Goal: Task Accomplishment & Management: Complete application form

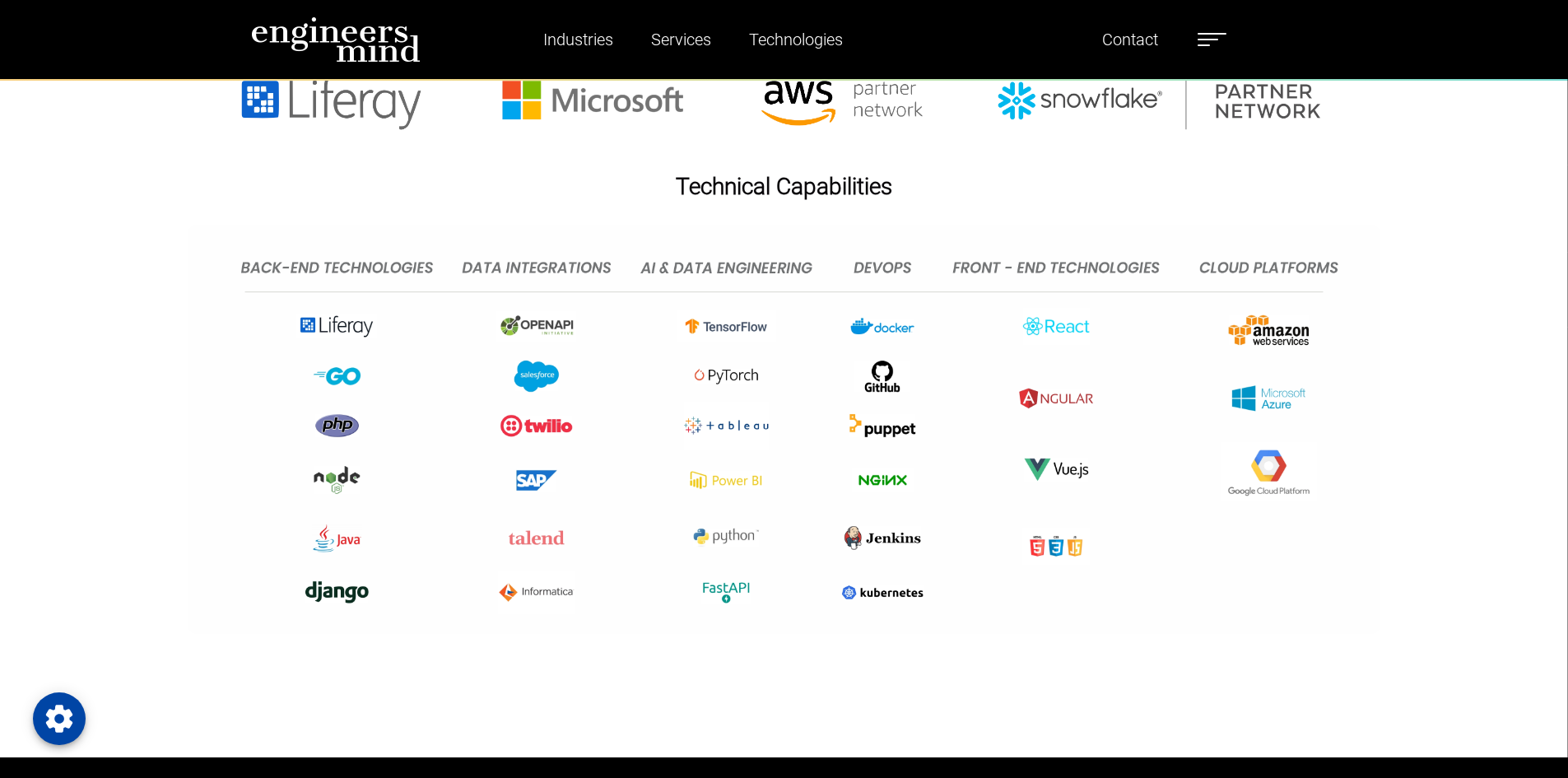
scroll to position [3950, 0]
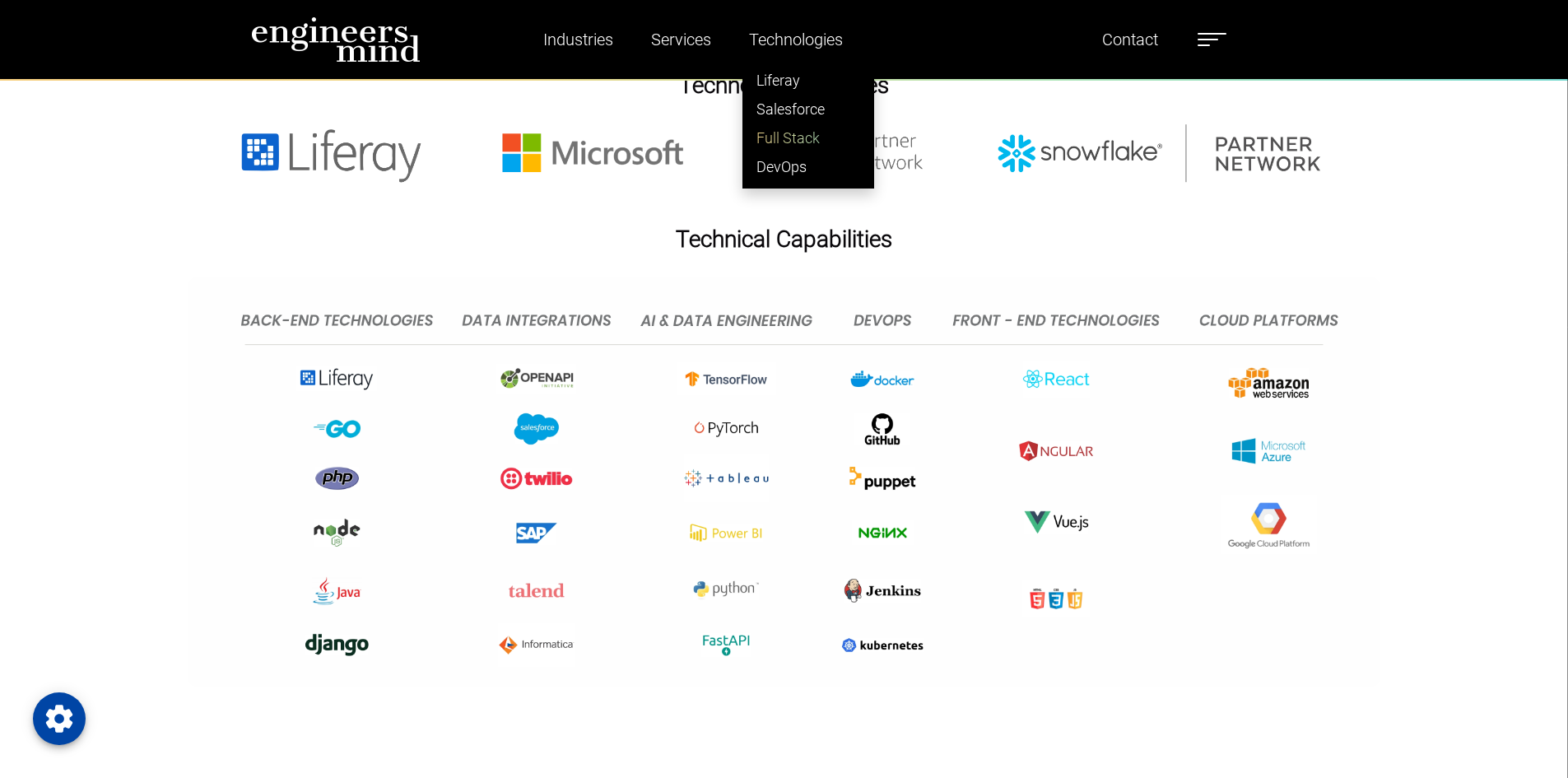
click at [795, 140] on link "Full Stack" at bounding box center [808, 138] width 130 height 28
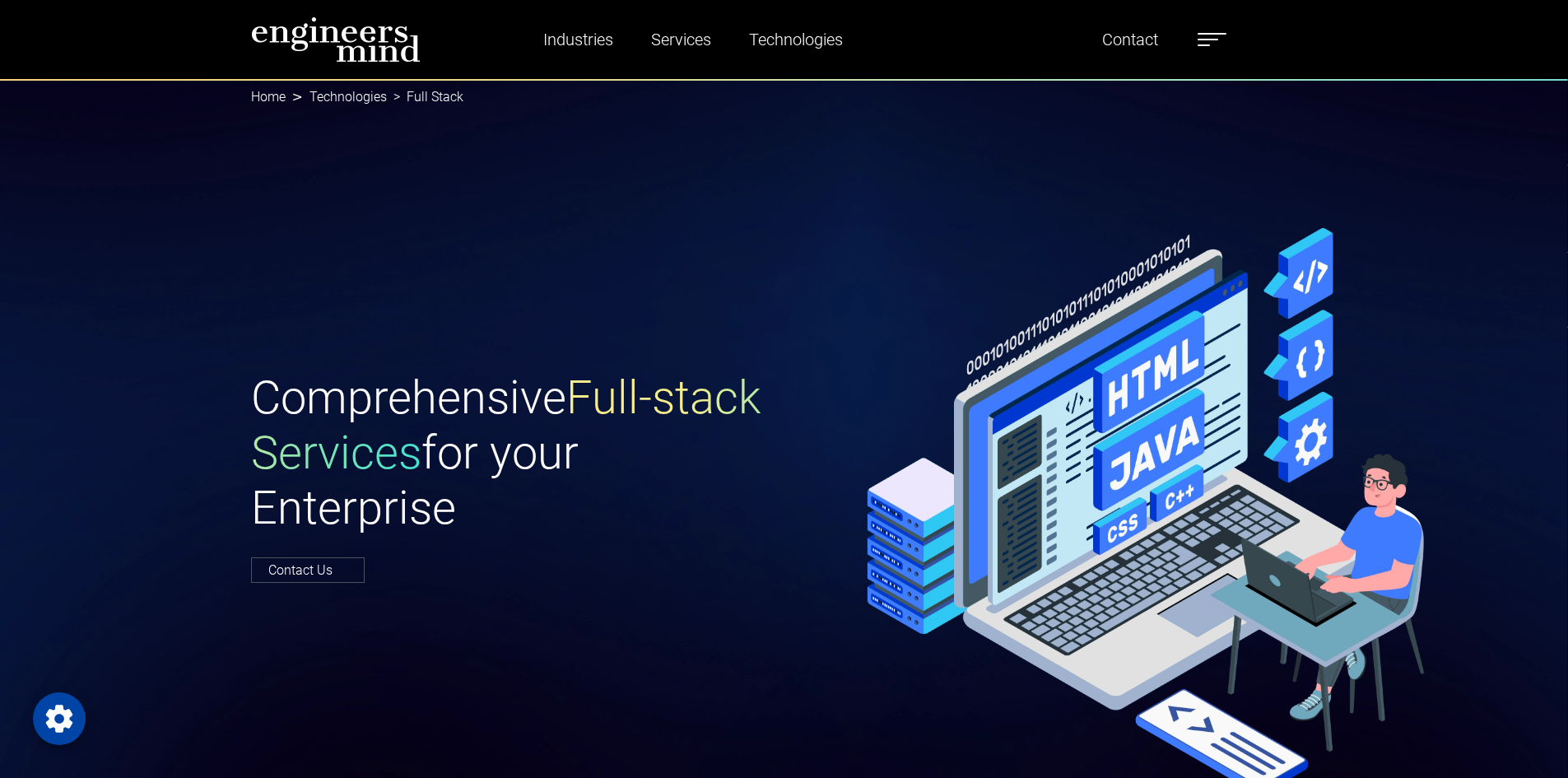
scroll to position [464, 0]
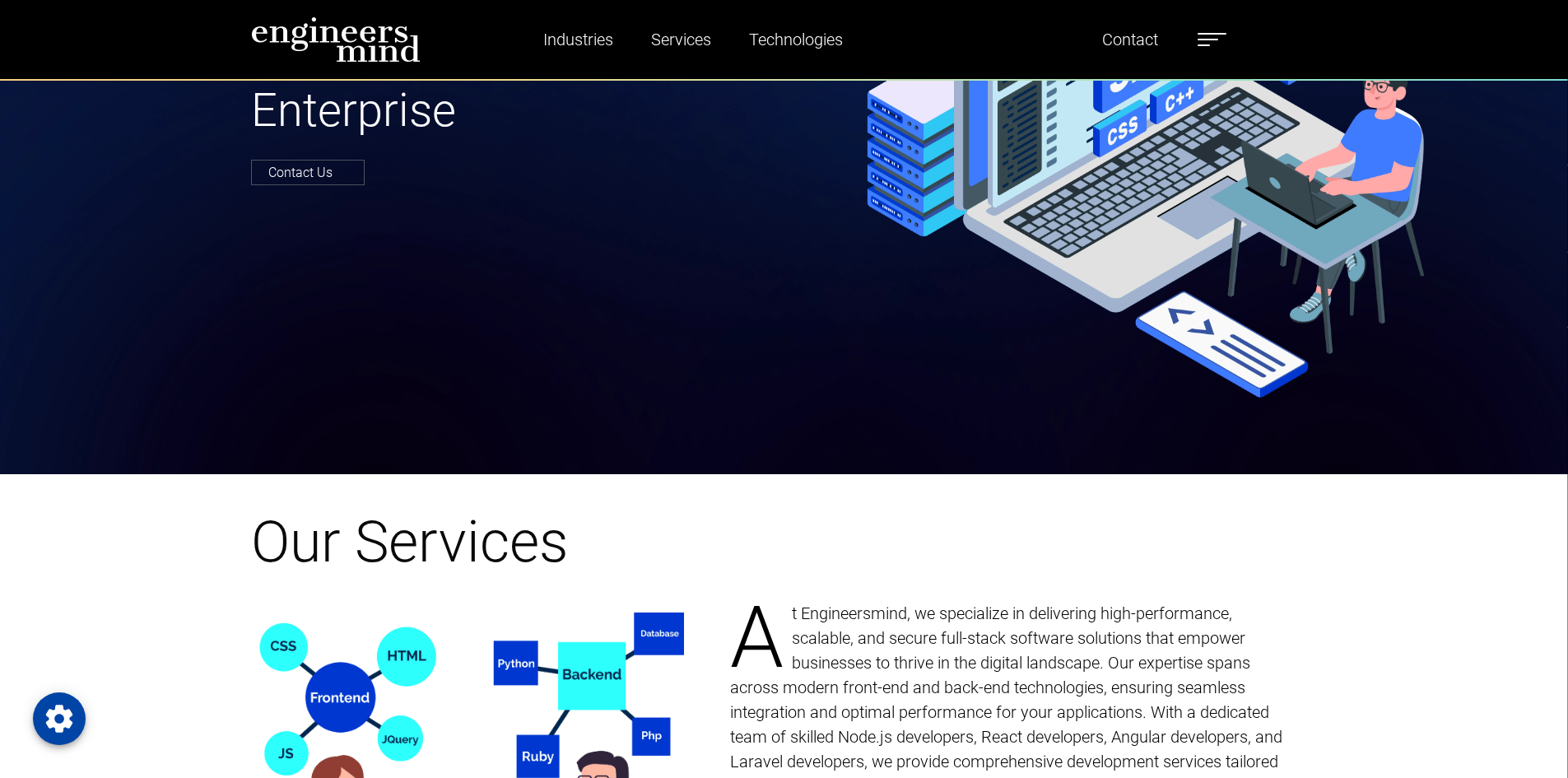
scroll to position [658, 0]
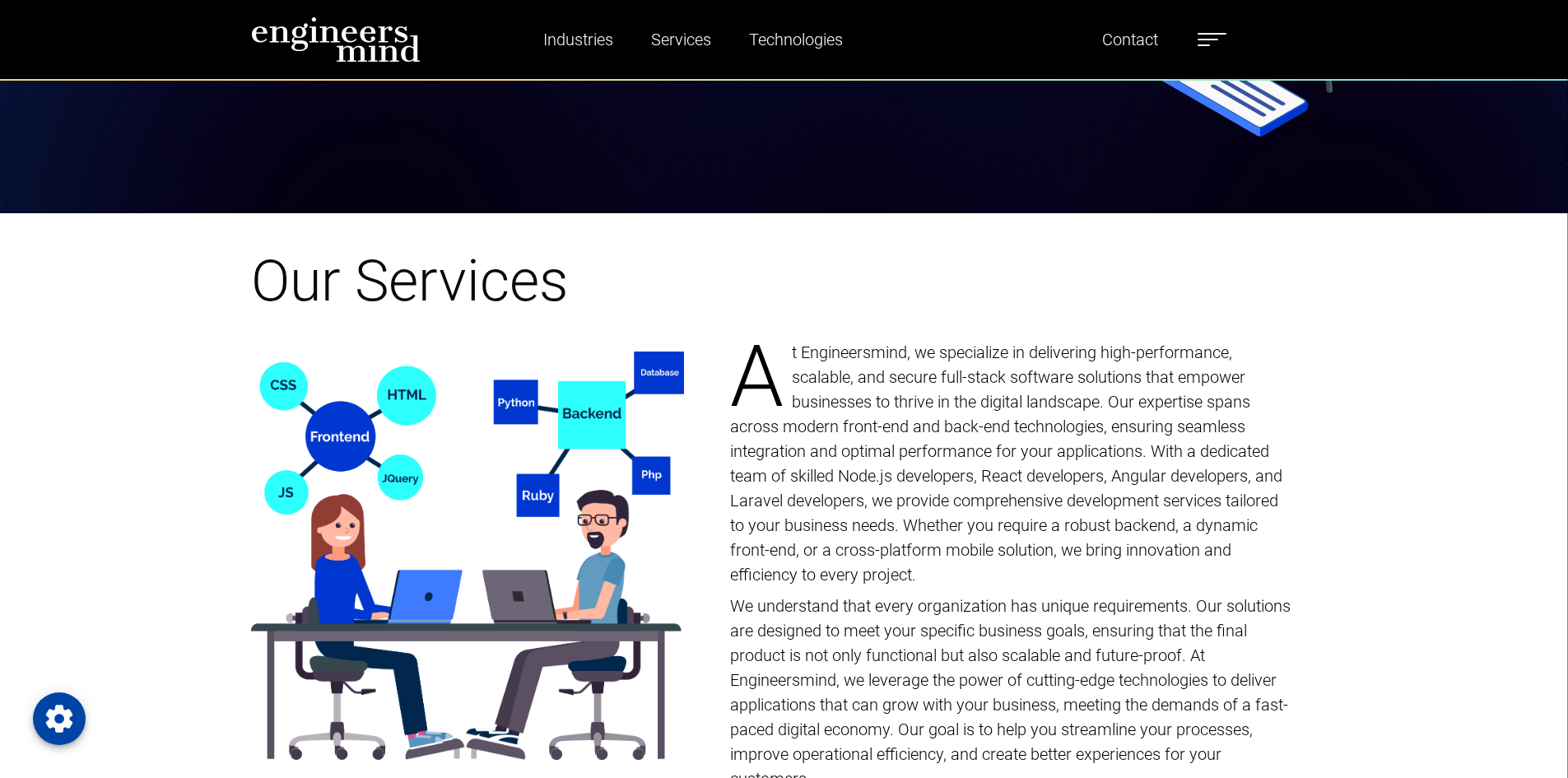
click at [357, 40] on img at bounding box center [336, 40] width 170 height 46
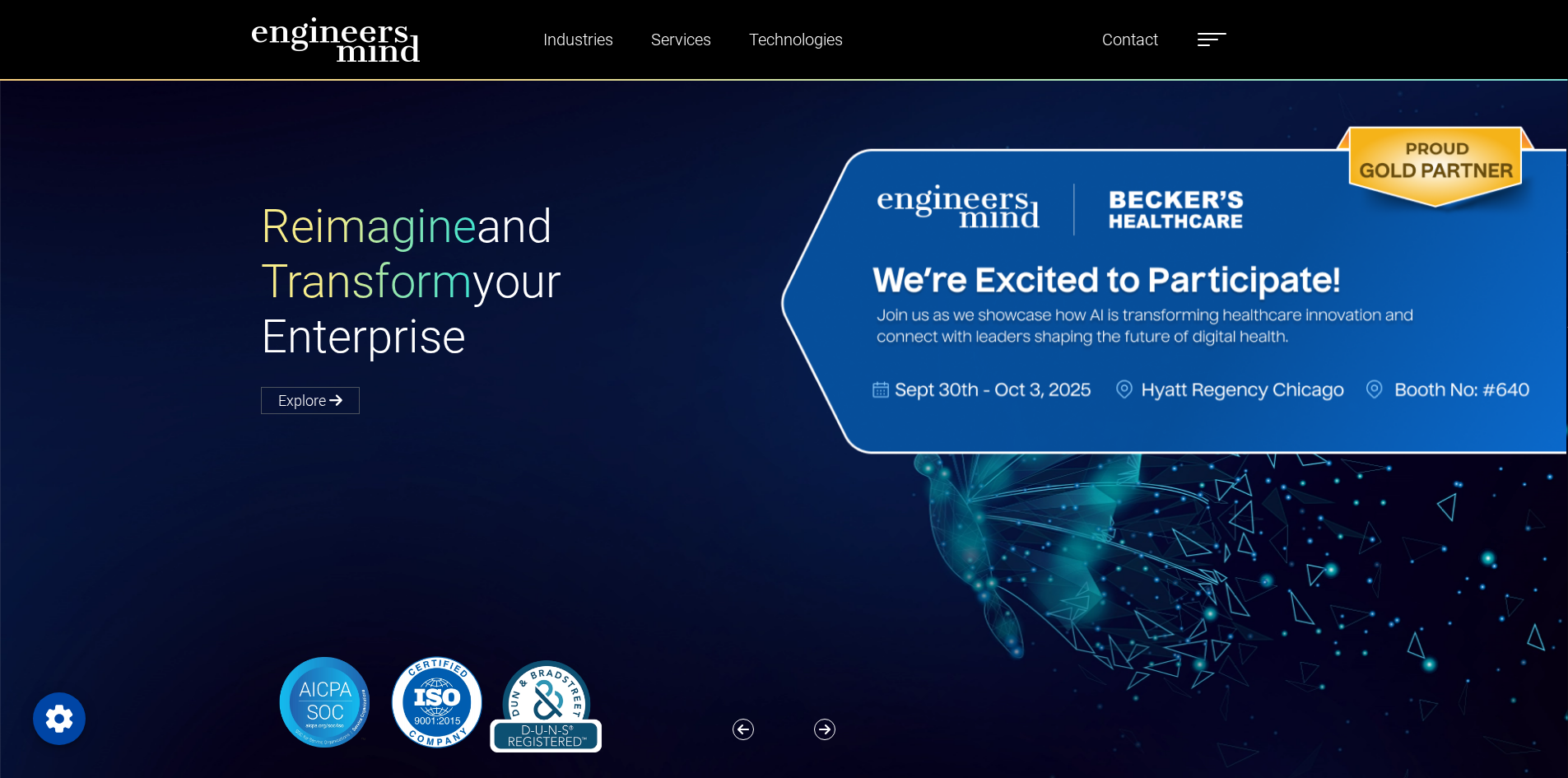
click at [1194, 43] on ul "Industries Financial Services Healthcare Manufacturing Services Digital Transfo…" at bounding box center [866, 39] width 736 height 38
click at [1210, 41] on label at bounding box center [1212, 39] width 28 height 21
drag, startPoint x: 1271, startPoint y: 389, endPoint x: 1271, endPoint y: 402, distance: 13.0
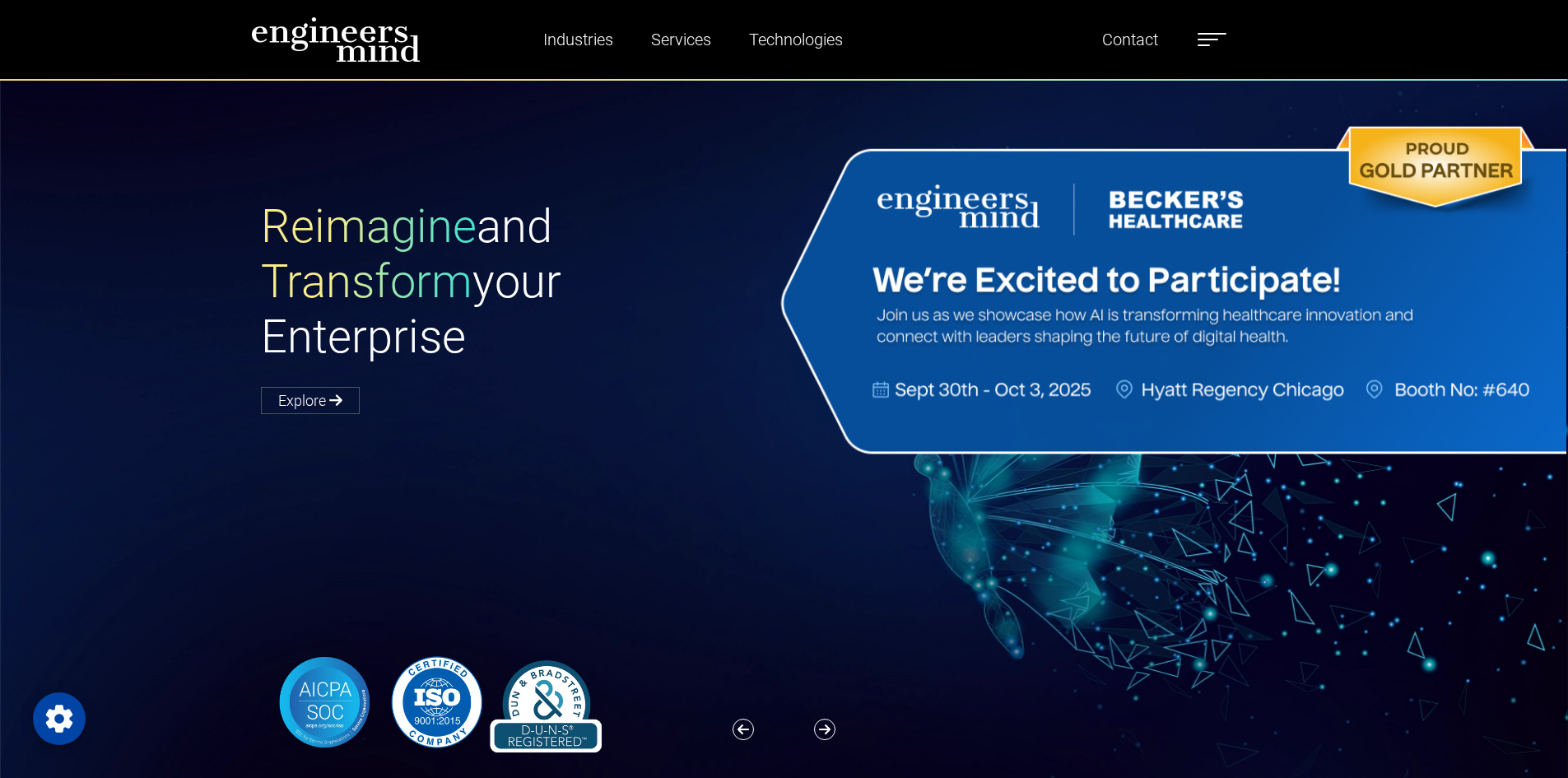
drag, startPoint x: 1177, startPoint y: 196, endPoint x: 1161, endPoint y: 196, distance: 16.0
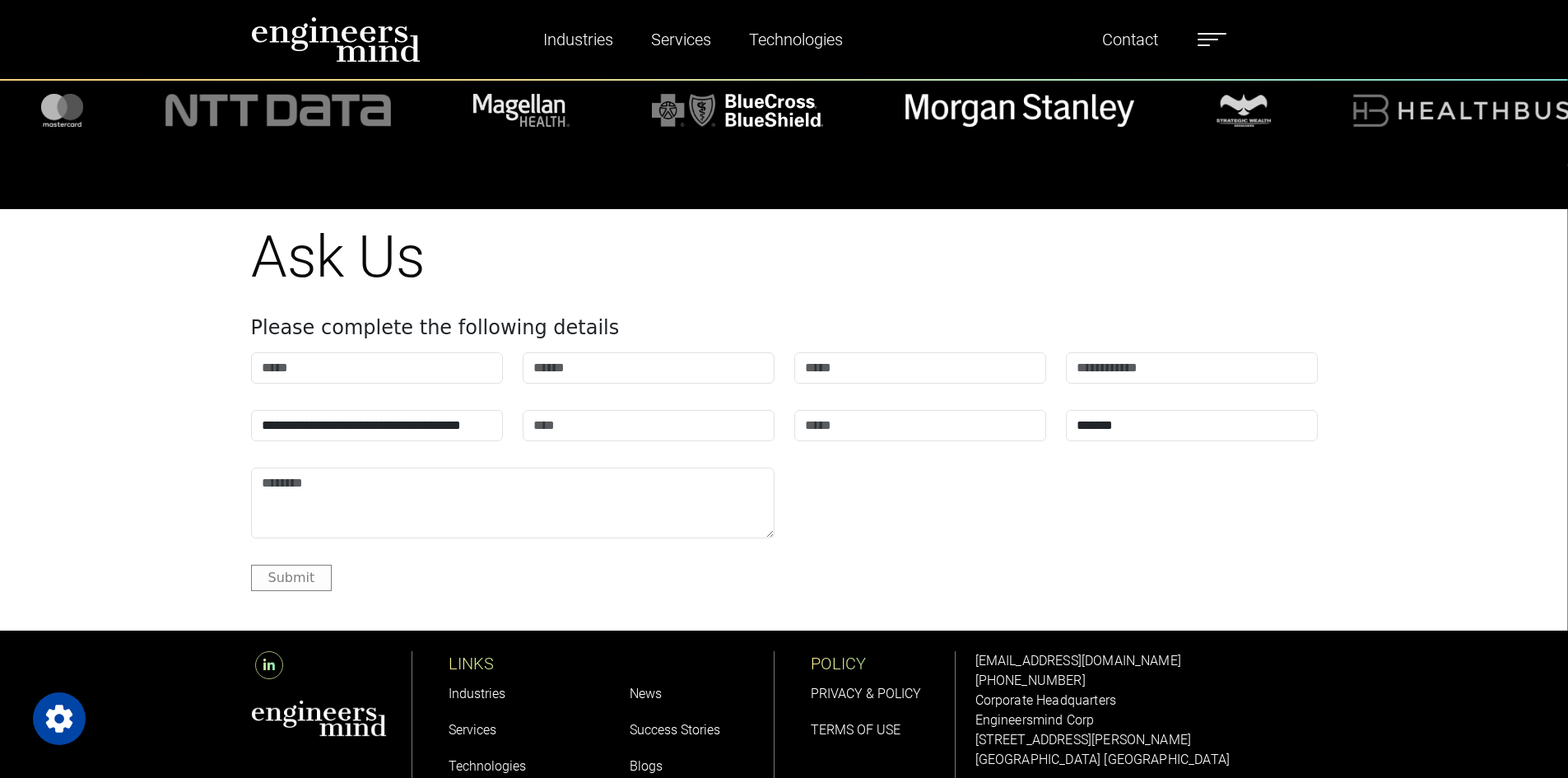
scroll to position [5815, 0]
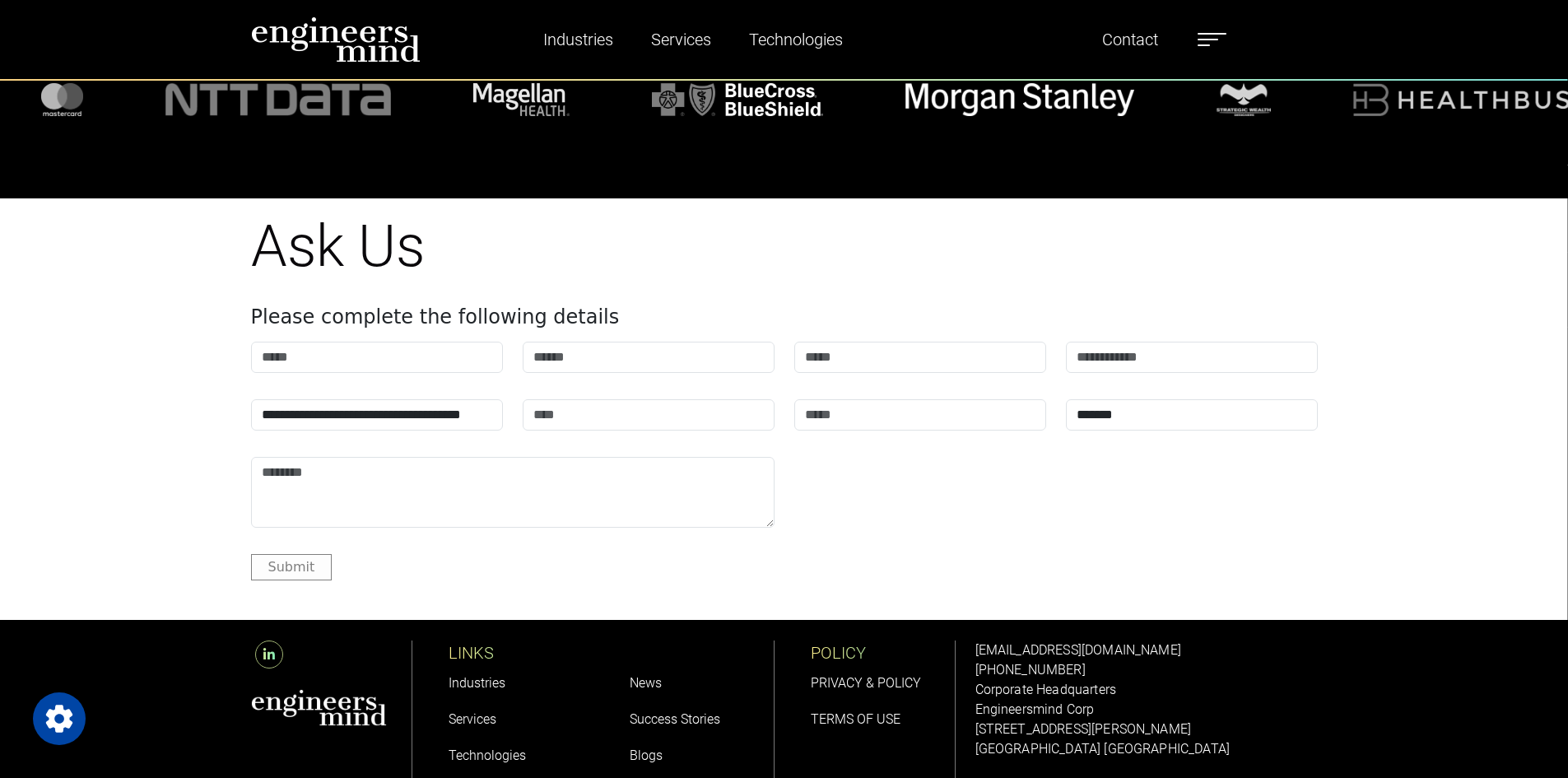
click at [656, 777] on link "Careers" at bounding box center [651, 791] width 44 height 16
click at [660, 777] on link "Careers" at bounding box center [651, 791] width 44 height 16
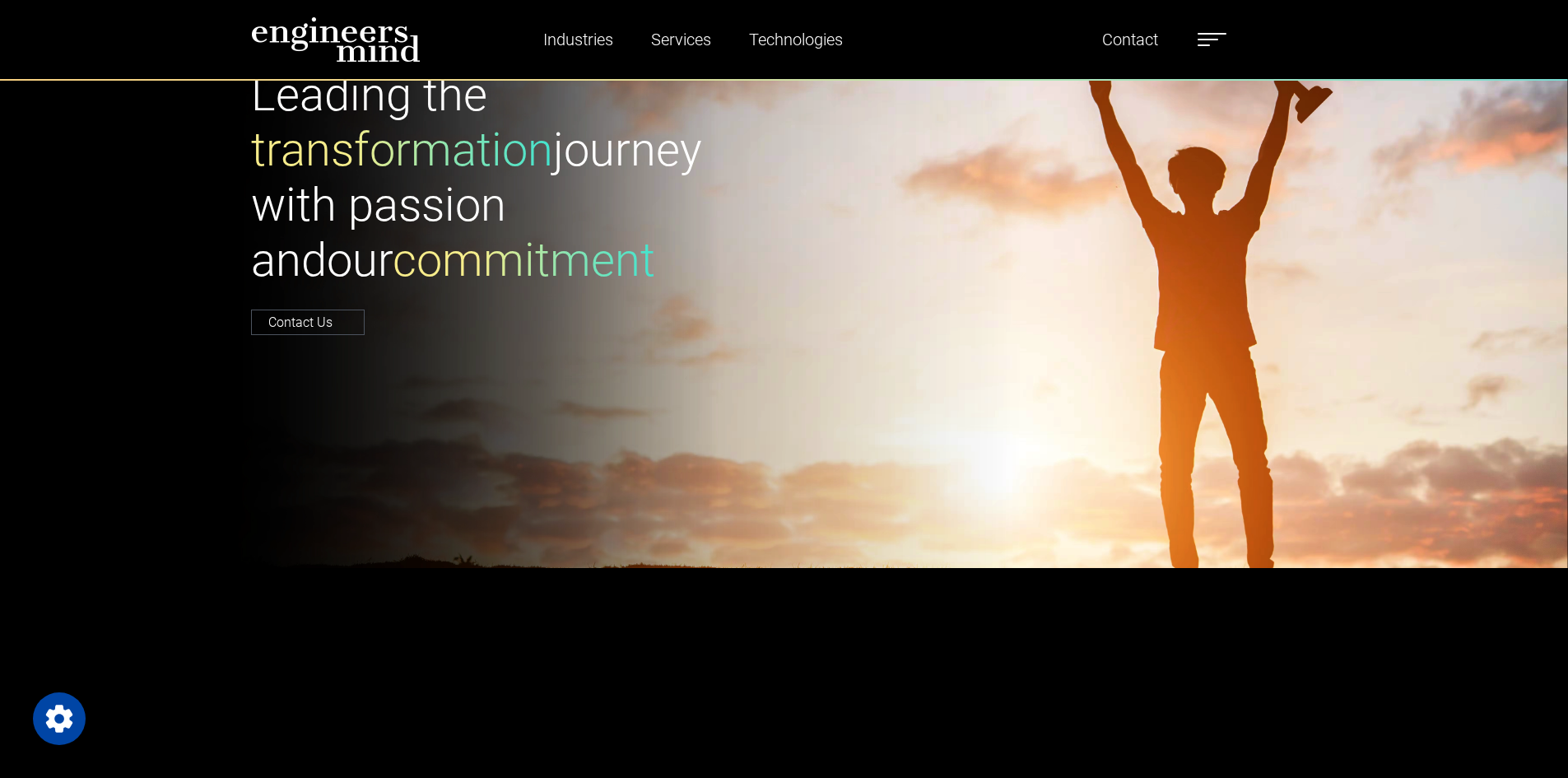
drag, startPoint x: 410, startPoint y: 208, endPoint x: 490, endPoint y: 368, distance: 178.9
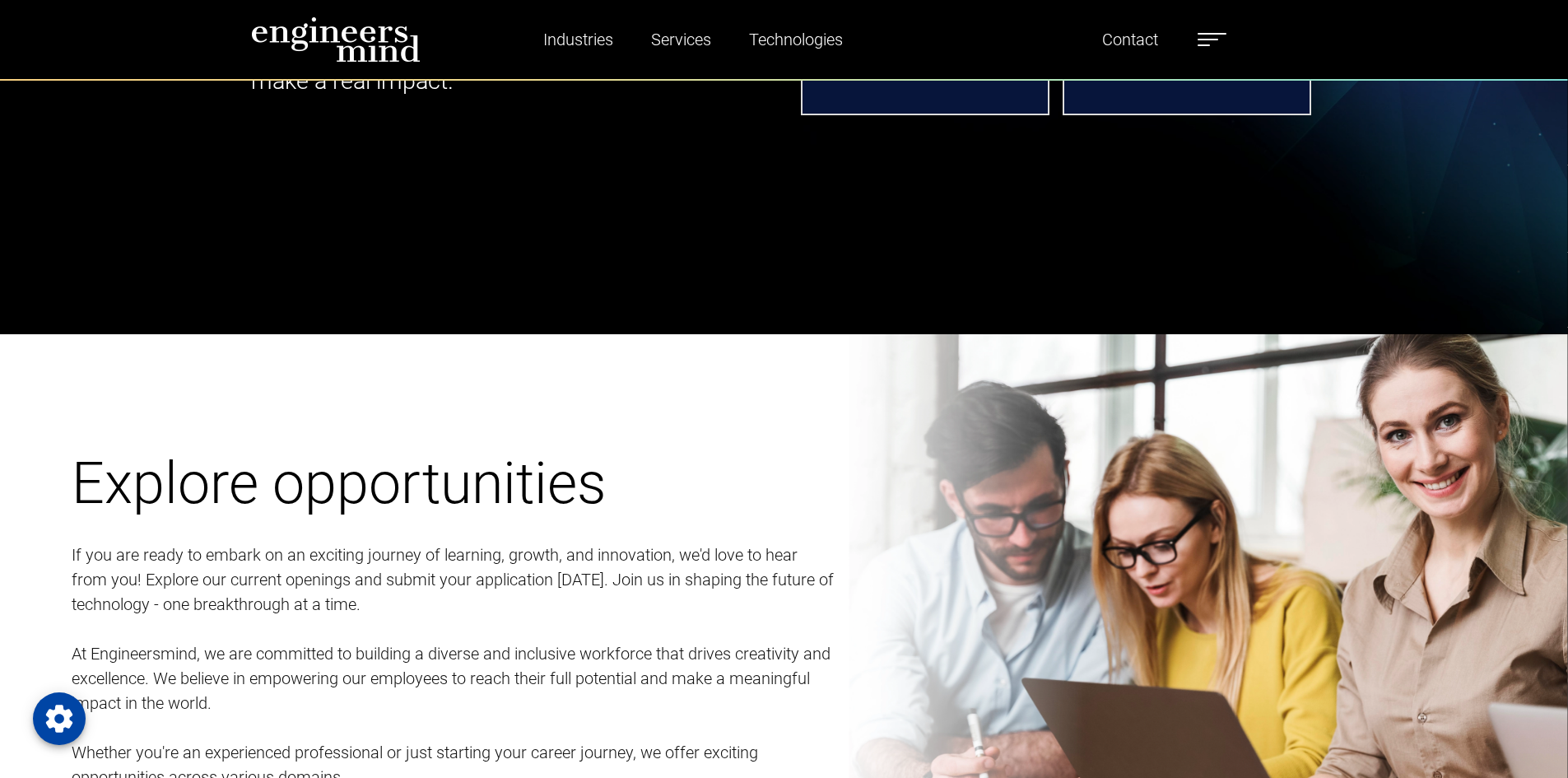
scroll to position [1317, 0]
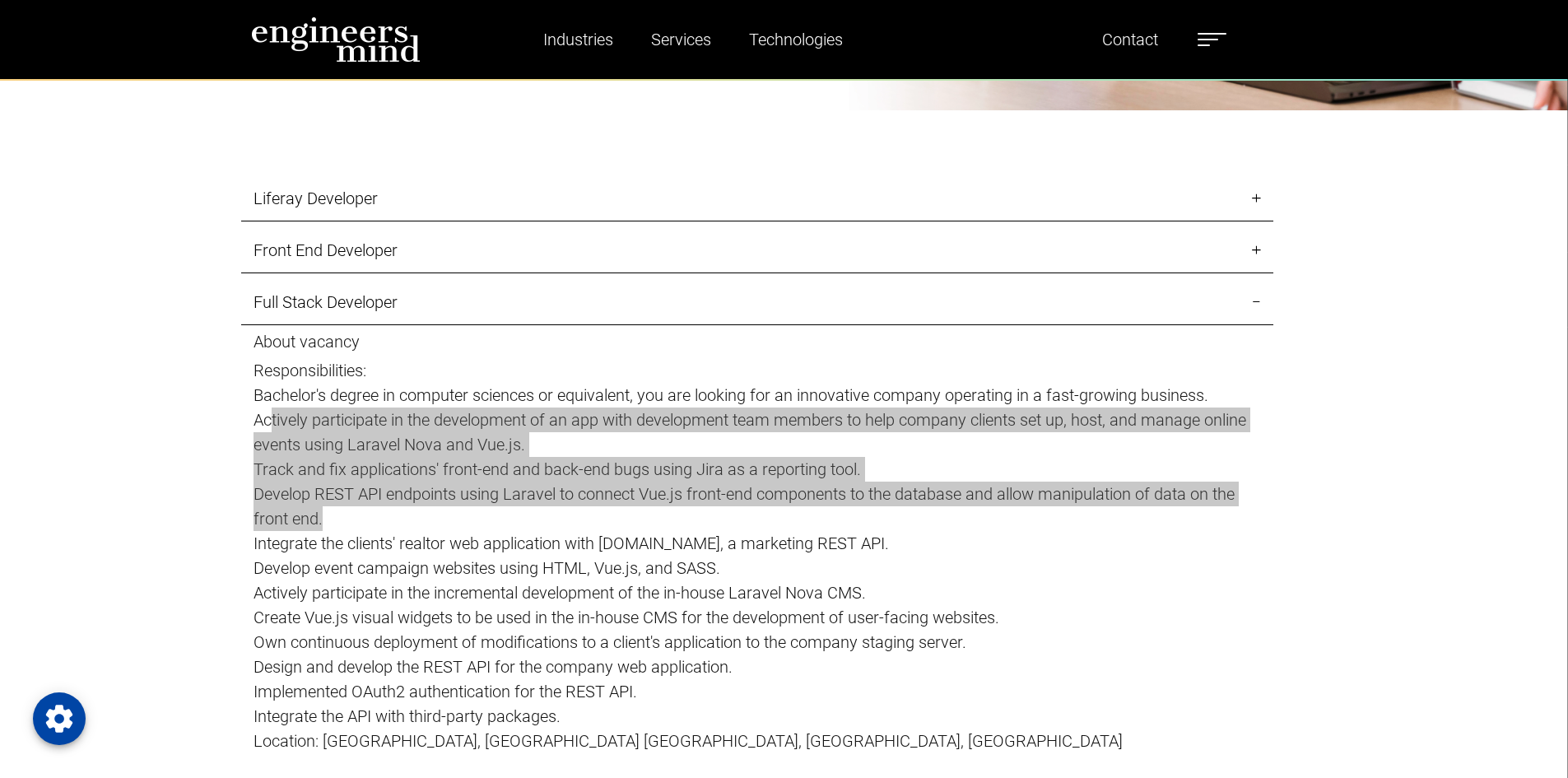
drag, startPoint x: 298, startPoint y: 427, endPoint x: 542, endPoint y: 510, distance: 257.7
click at [542, 510] on p "About vacancy Responsibilities: Bachelor's degree in computer sciences or equiv…" at bounding box center [757, 554] width 1007 height 446
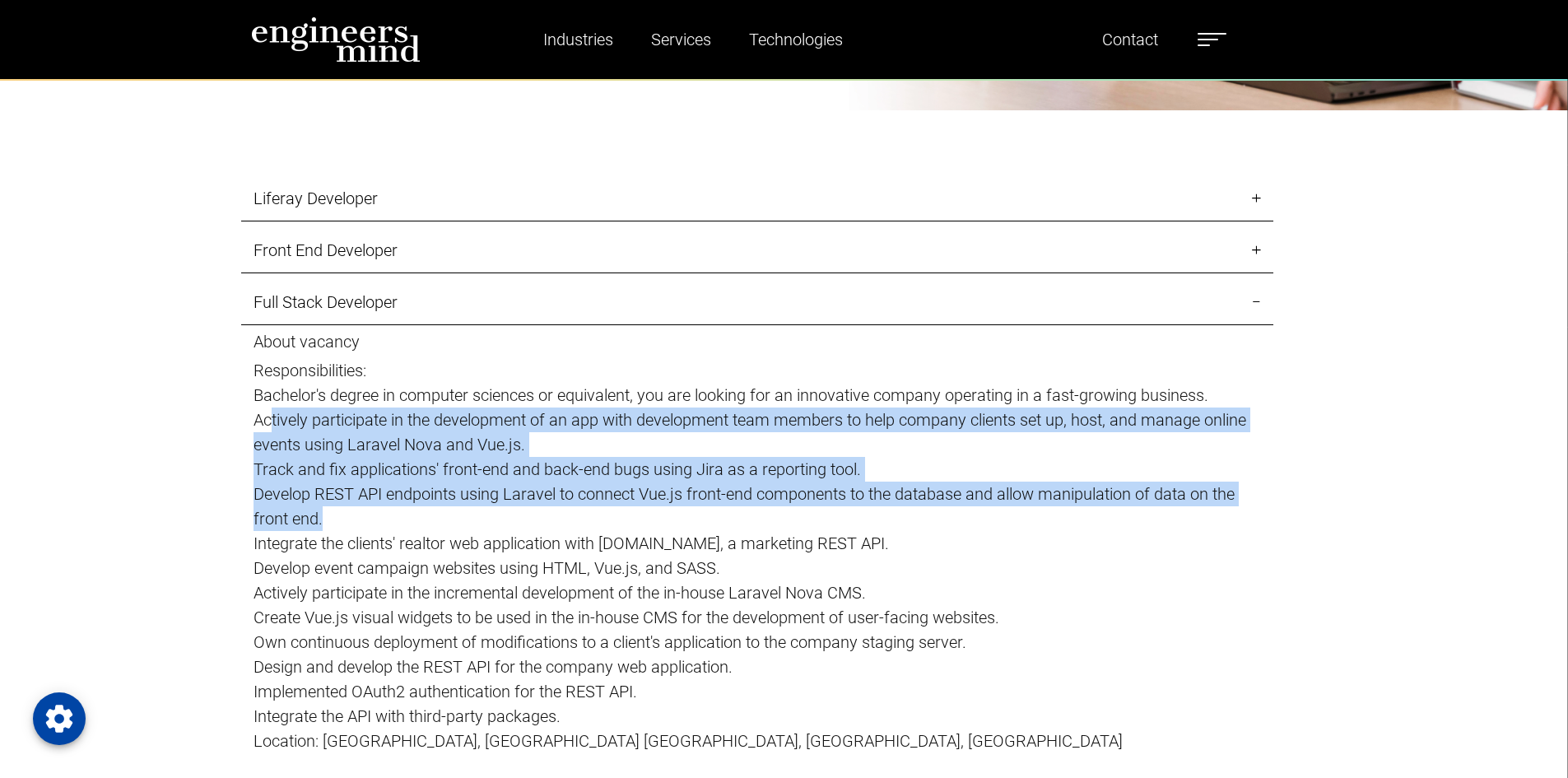
drag, startPoint x: 542, startPoint y: 510, endPoint x: 525, endPoint y: 503, distance: 18.4
click at [542, 510] on p "Develop REST API endpoints using Laravel to connect Vue.js front-end components…" at bounding box center [757, 506] width 1007 height 50
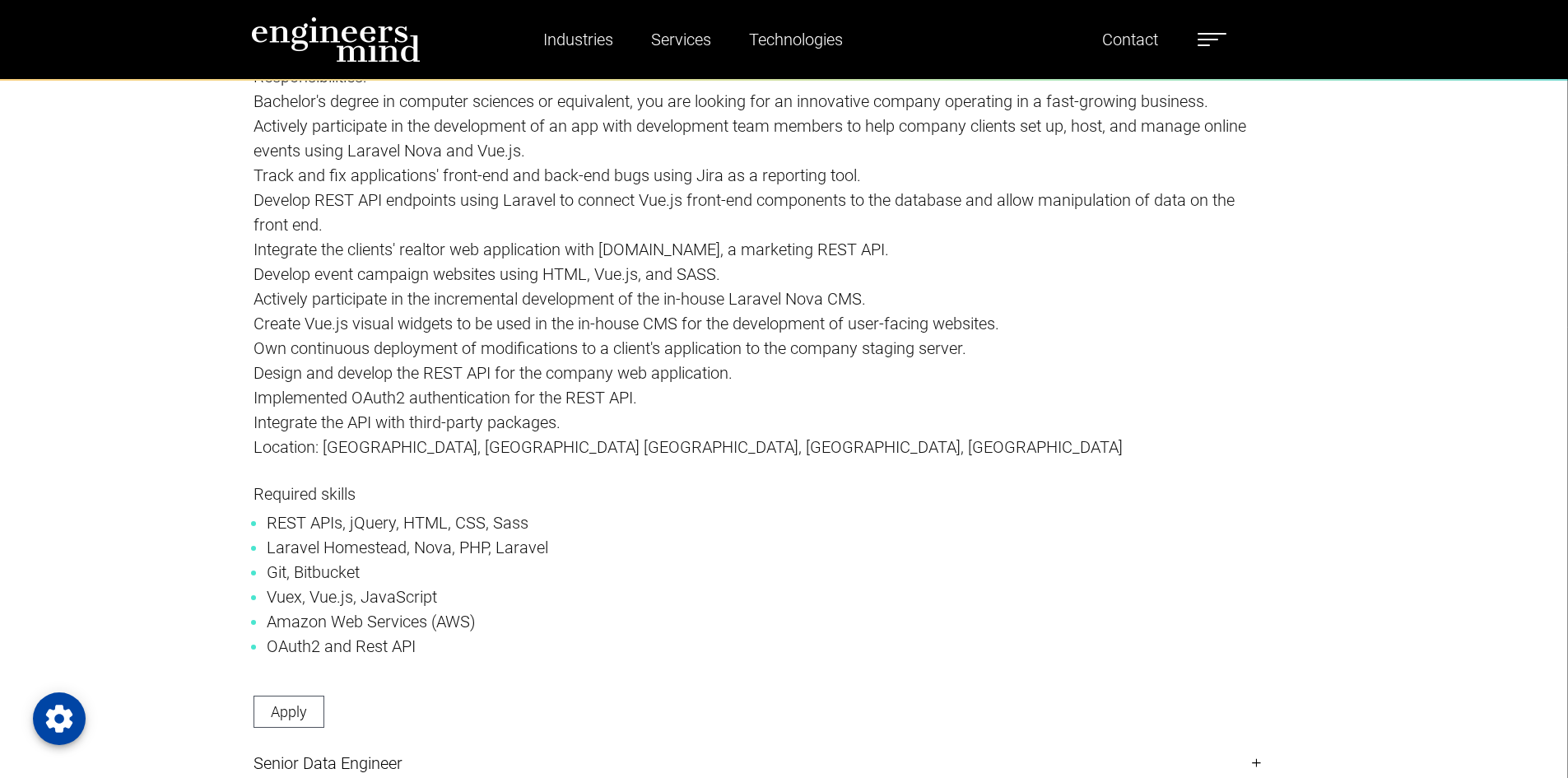
scroll to position [2382, 0]
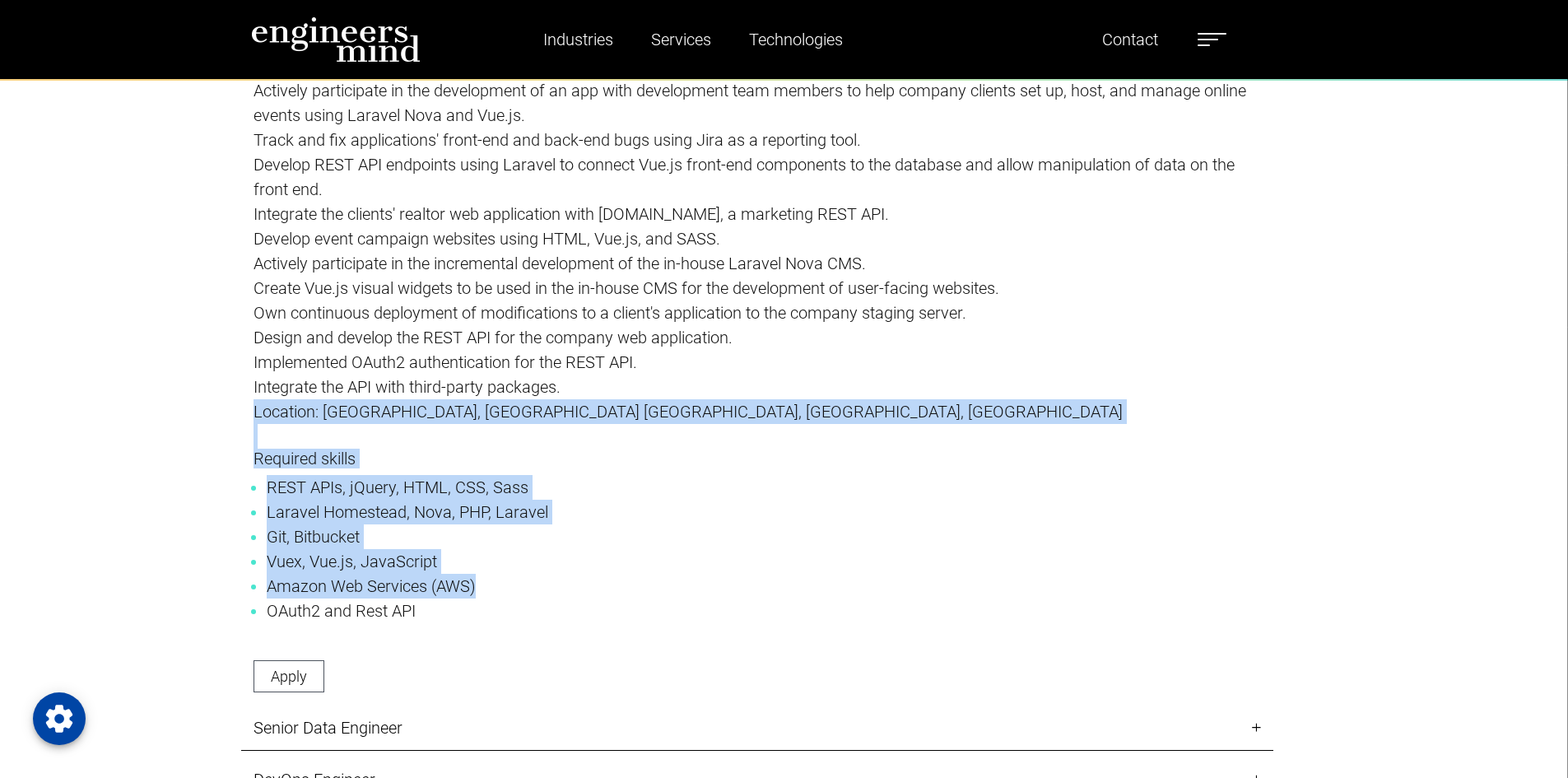
drag, startPoint x: 541, startPoint y: 510, endPoint x: 544, endPoint y: 435, distance: 75.1
click at [544, 435] on div "About vacancy Responsibilities: Bachelor's degree in computer sciences or equiv…" at bounding box center [757, 353] width 1032 height 703
click at [638, 572] on li "Vuex, Vue.js, JavaScript" at bounding box center [757, 561] width 982 height 25
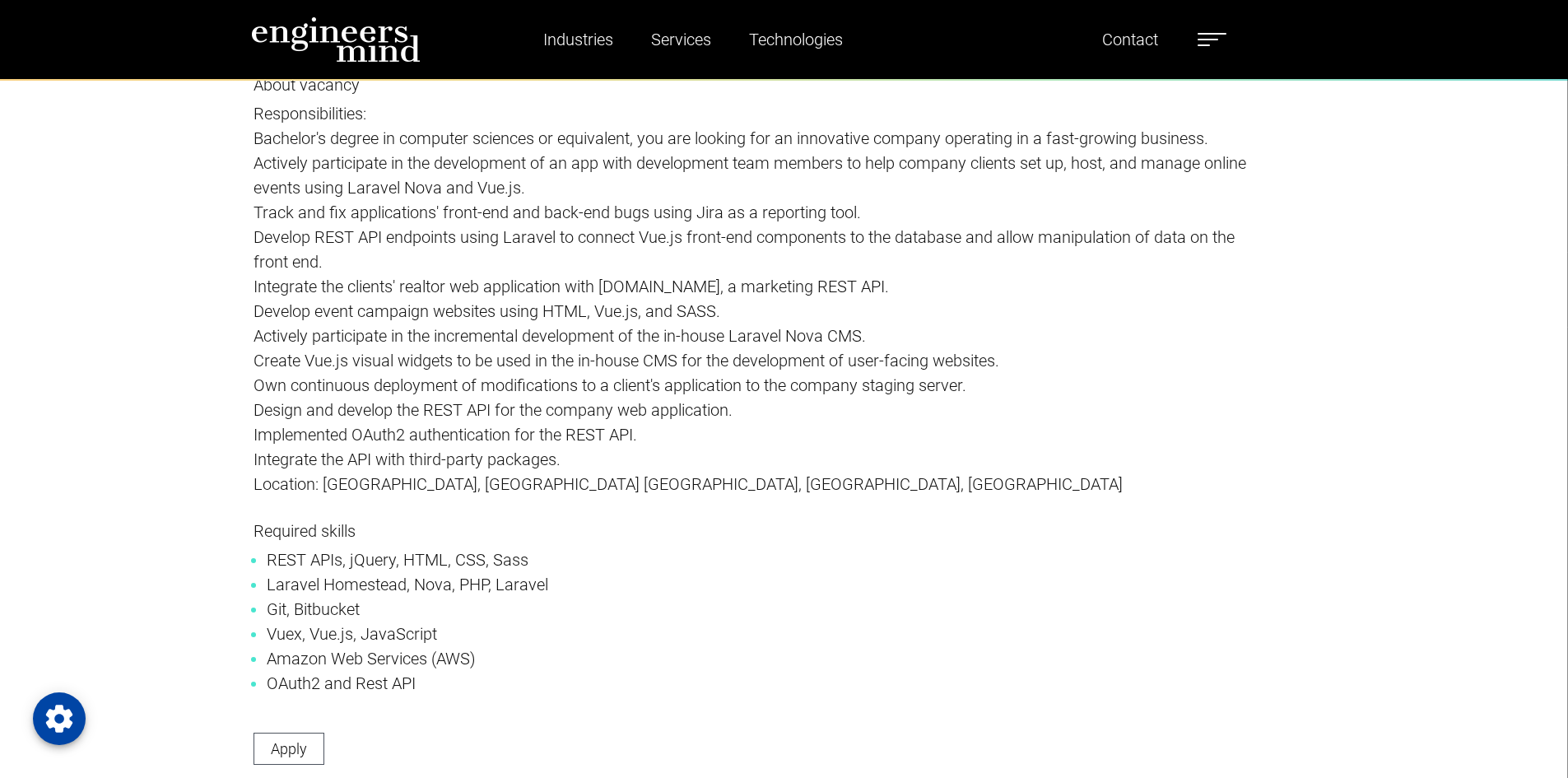
scroll to position [2135, 0]
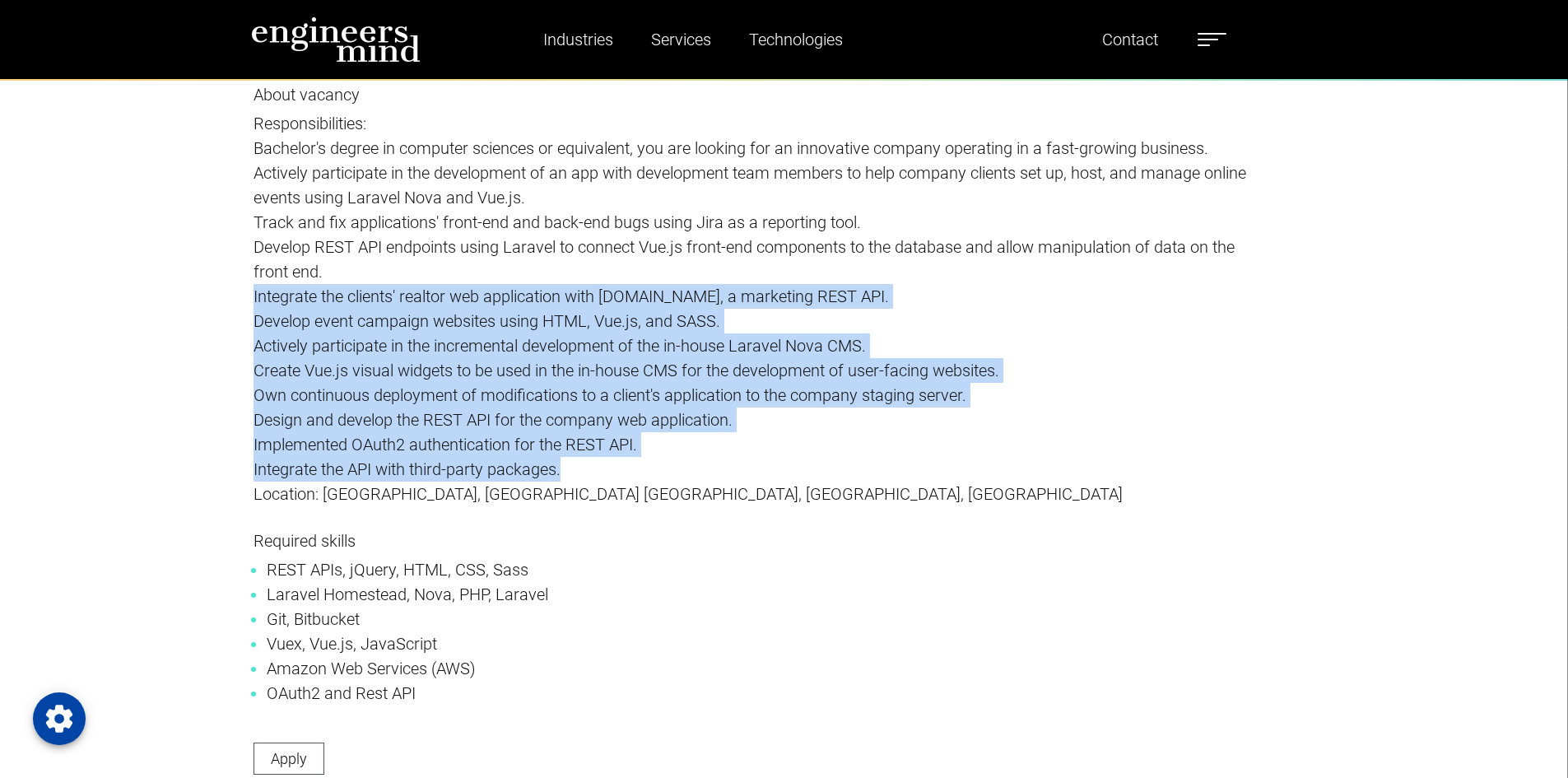
drag, startPoint x: 651, startPoint y: 451, endPoint x: 657, endPoint y: 308, distance: 143.1
click at [659, 272] on p "About vacancy Responsibilities: Bachelor's degree in computer sciences or equiv…" at bounding box center [757, 307] width 1007 height 446
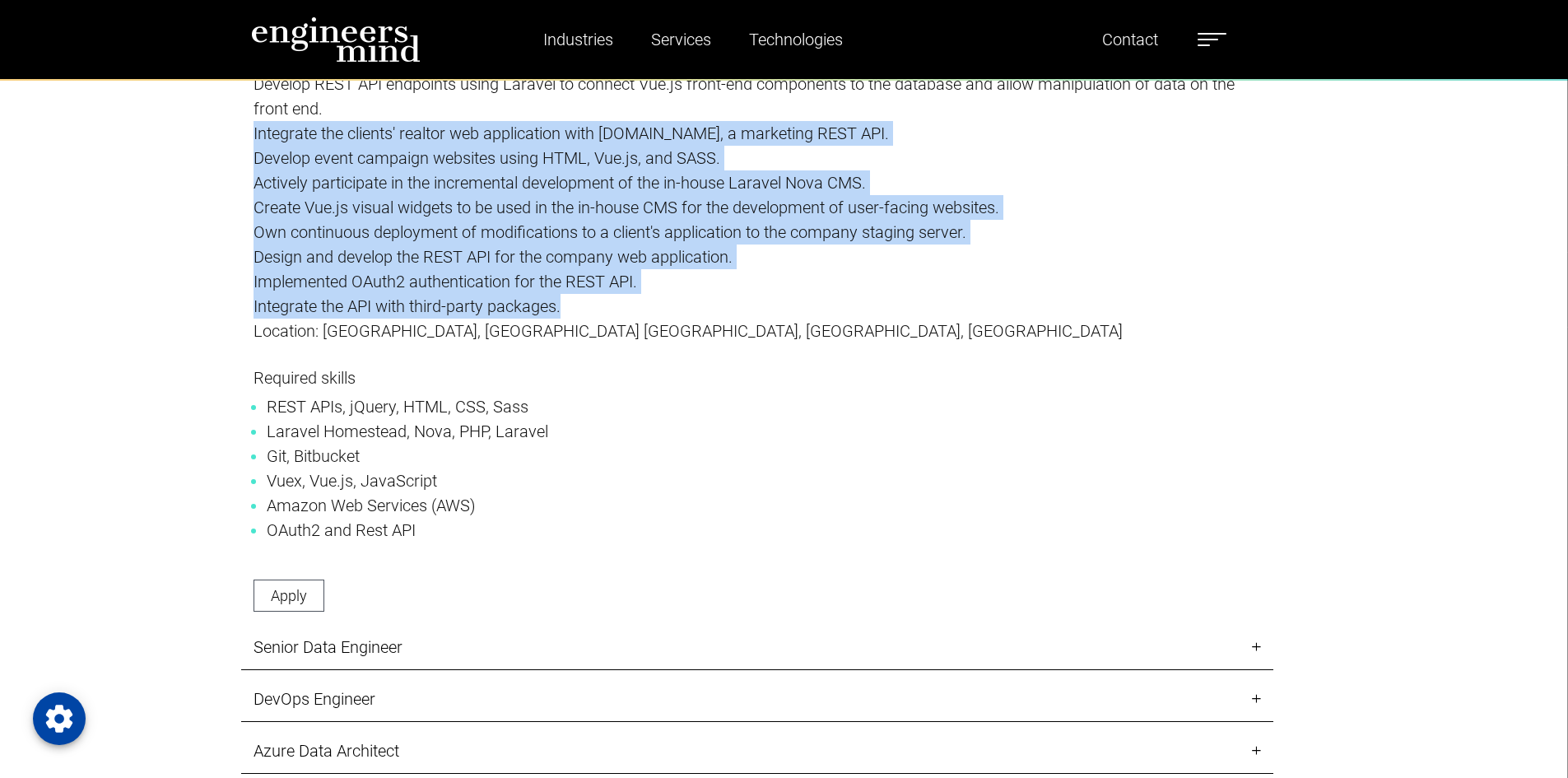
scroll to position [2464, 0]
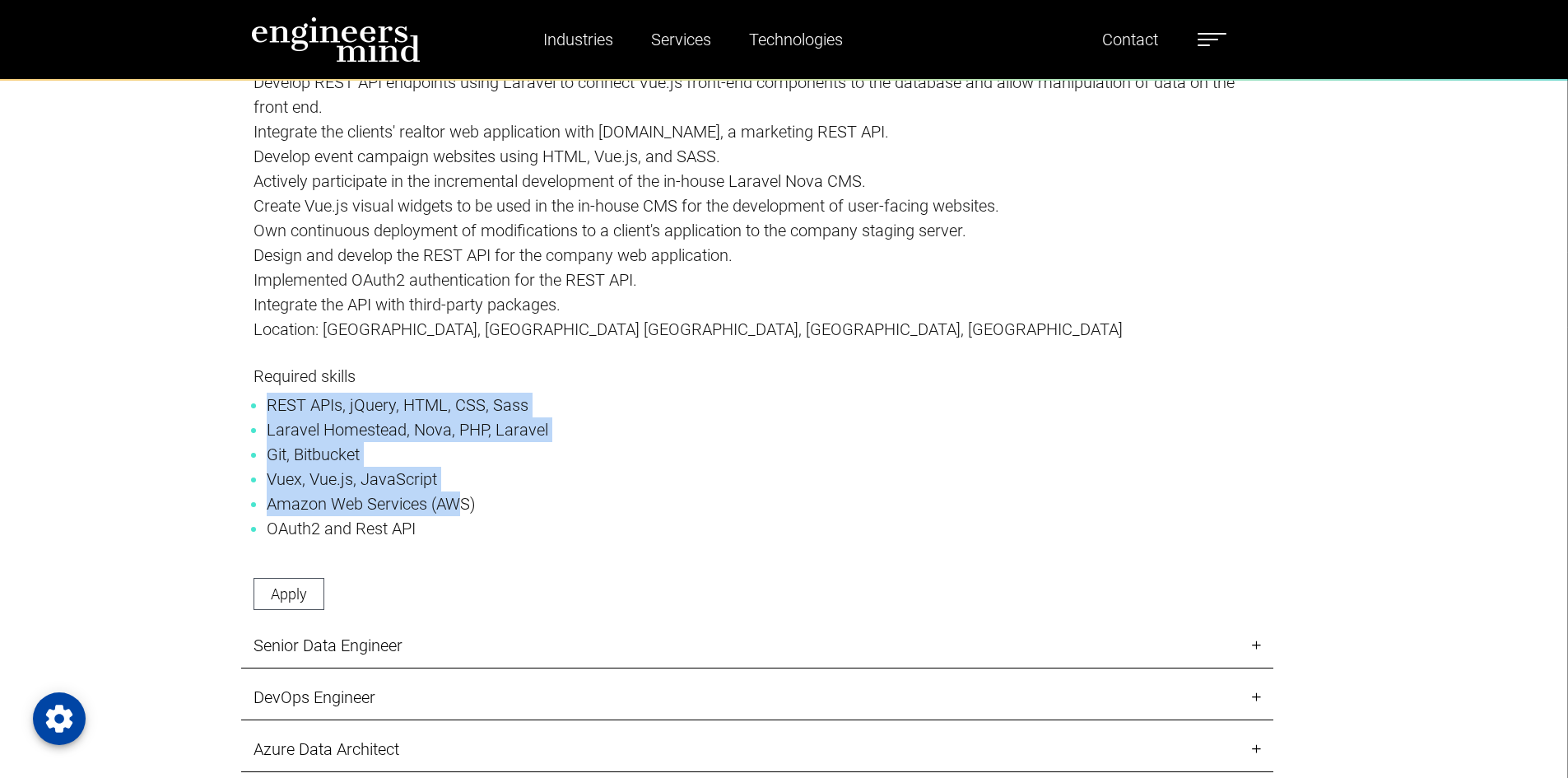
drag, startPoint x: 454, startPoint y: 510, endPoint x: 445, endPoint y: 369, distance: 141.3
click at [445, 369] on p "Required skills REST APIs, jQuery, HTML, CSS, Sass Laravel Homestead, Nova, PHP…" at bounding box center [757, 465] width 1007 height 199
click at [625, 477] on li "Vuex, Vue.js, JavaScript" at bounding box center [757, 479] width 982 height 25
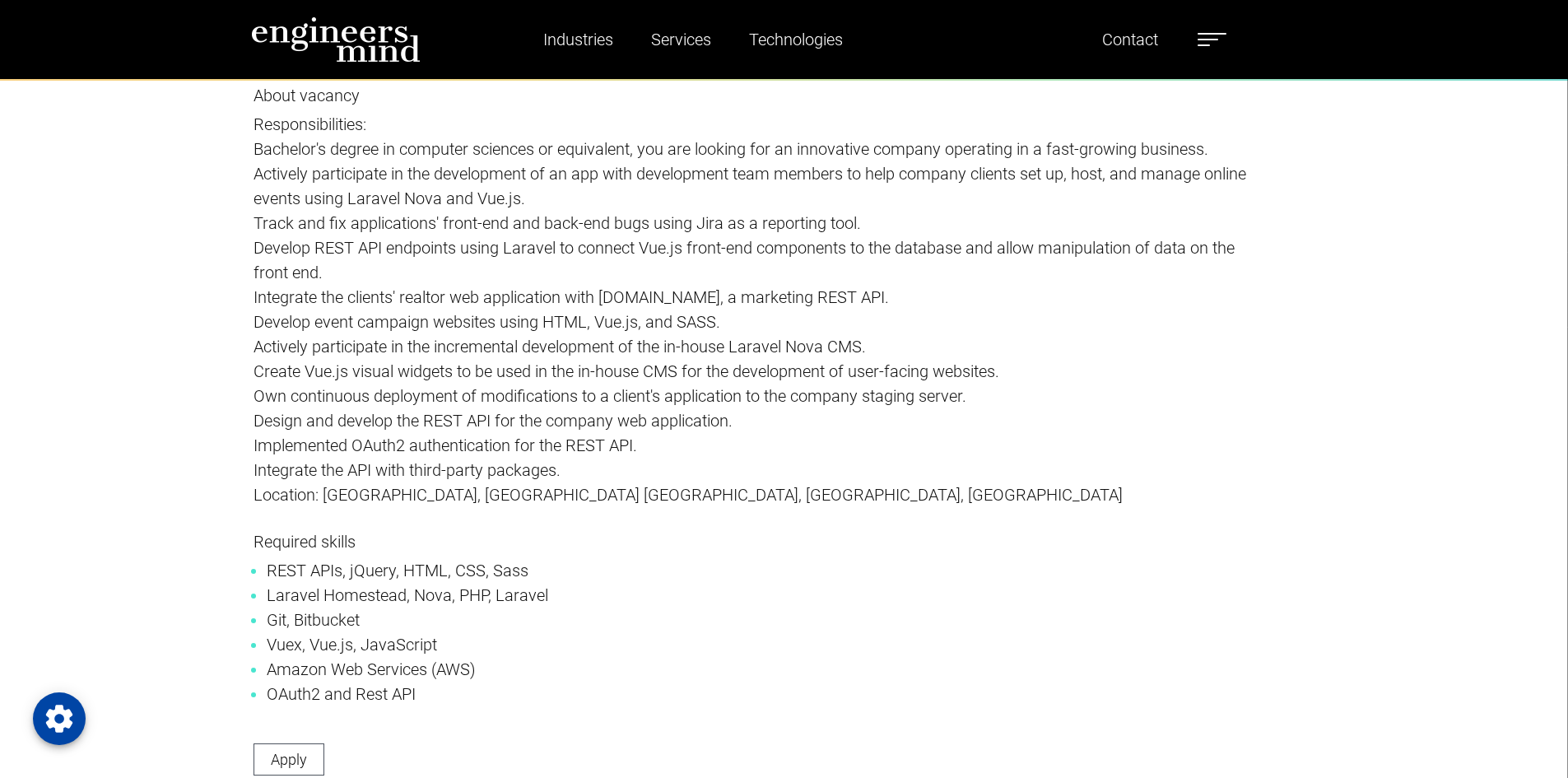
scroll to position [2217, 0]
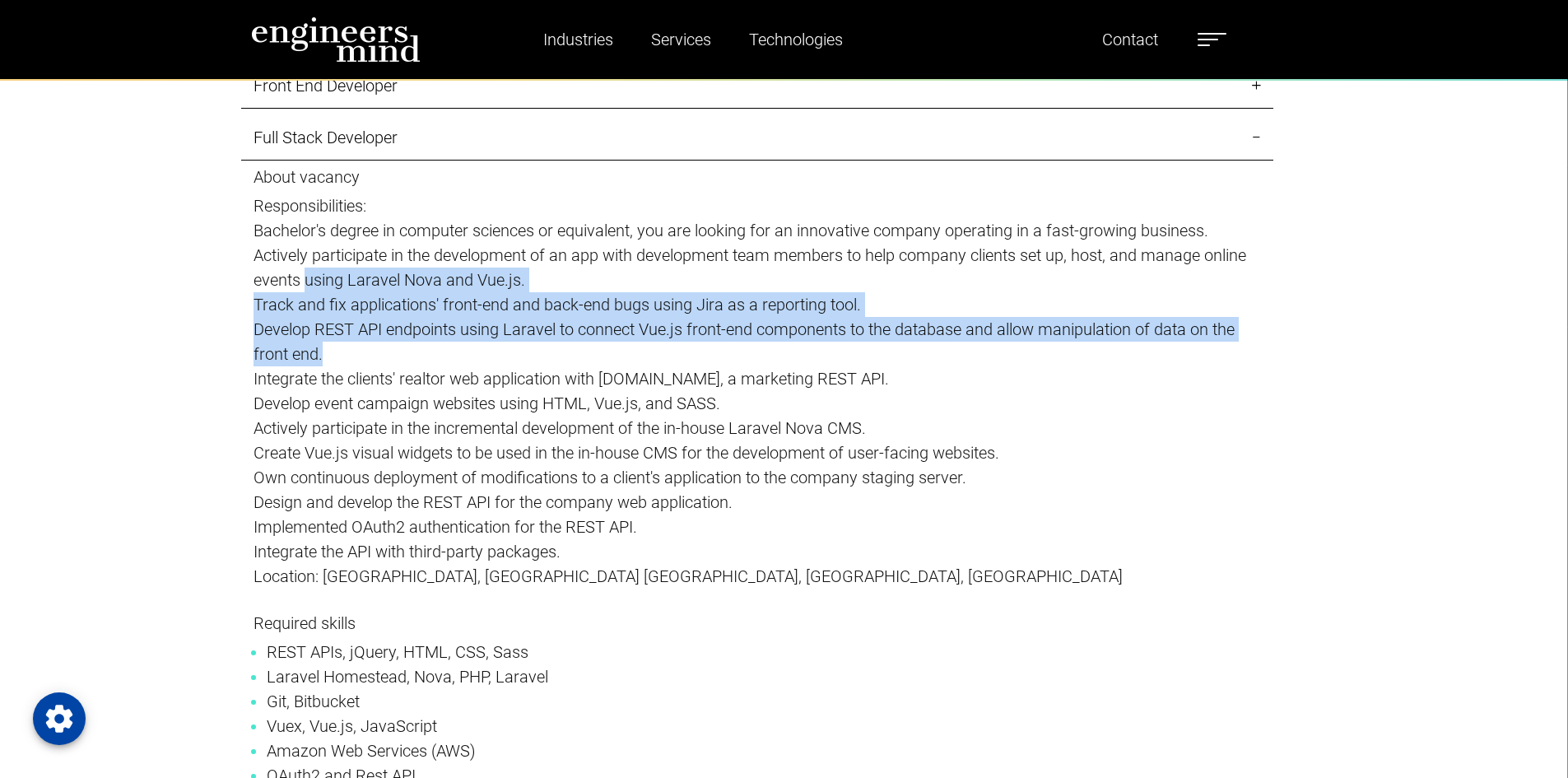
drag, startPoint x: 353, startPoint y: 282, endPoint x: 602, endPoint y: 361, distance: 261.2
click at [602, 360] on p "About vacancy Responsibilities: Bachelor's degree in computer sciences or equiv…" at bounding box center [757, 390] width 1007 height 446
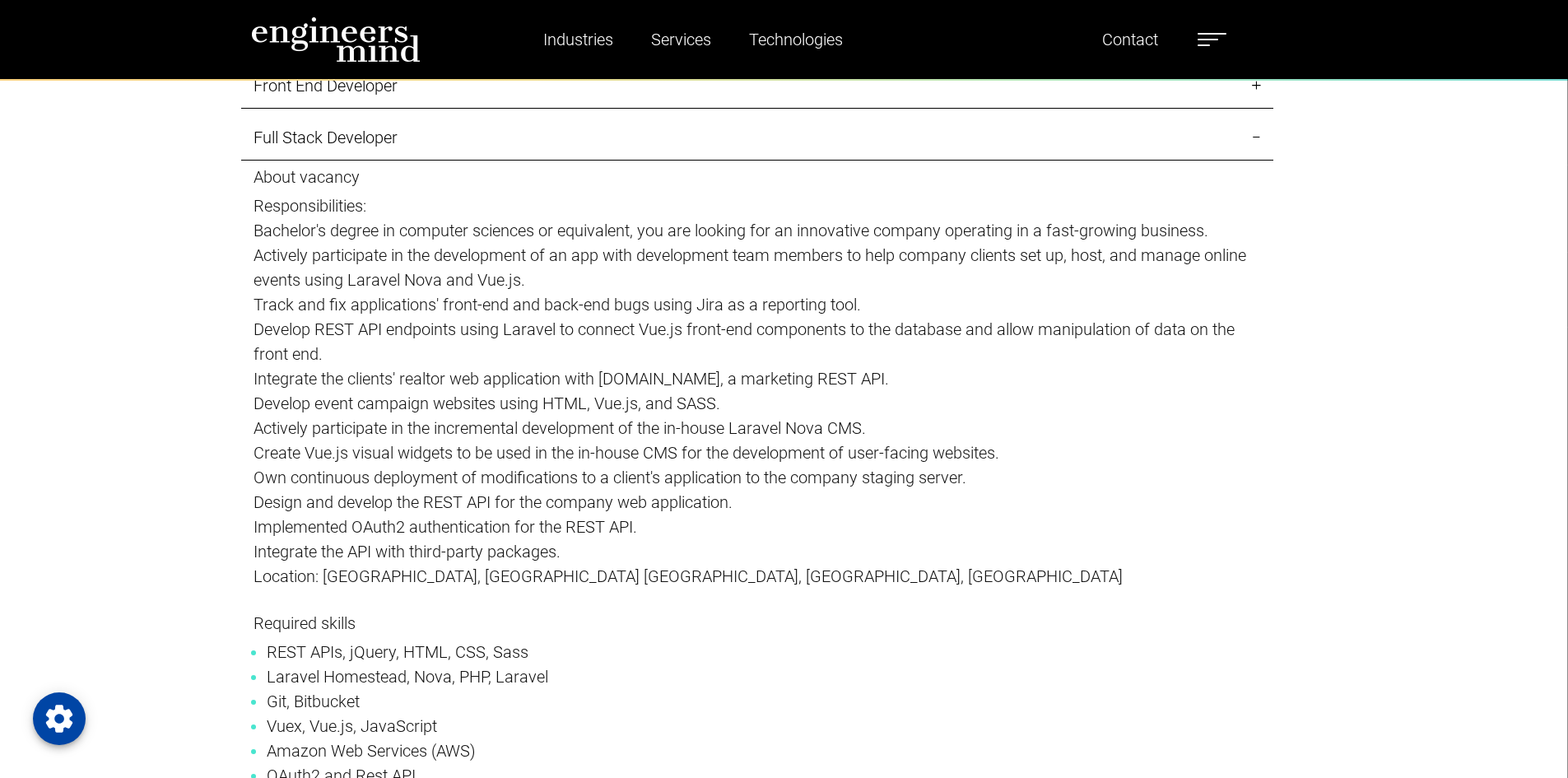
click at [602, 367] on p "Integrate the clients' realtor web application with [DOMAIN_NAME], a marketing …" at bounding box center [757, 378] width 1007 height 25
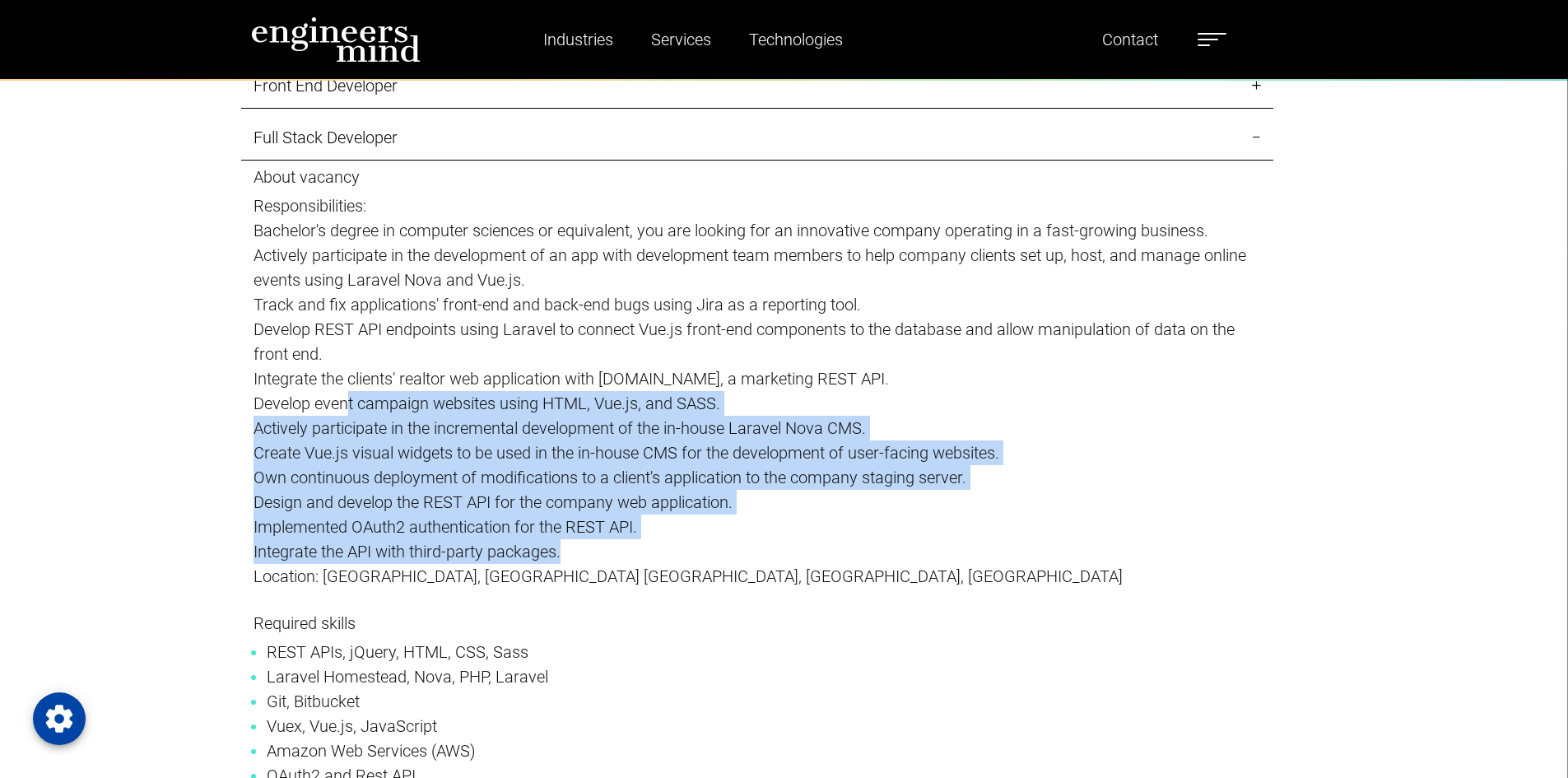
drag, startPoint x: 371, startPoint y: 397, endPoint x: 704, endPoint y: 571, distance: 375.7
click at [712, 555] on p "About vacancy Responsibilities: Bachelor's degree in computer sciences or equiv…" at bounding box center [757, 390] width 1007 height 446
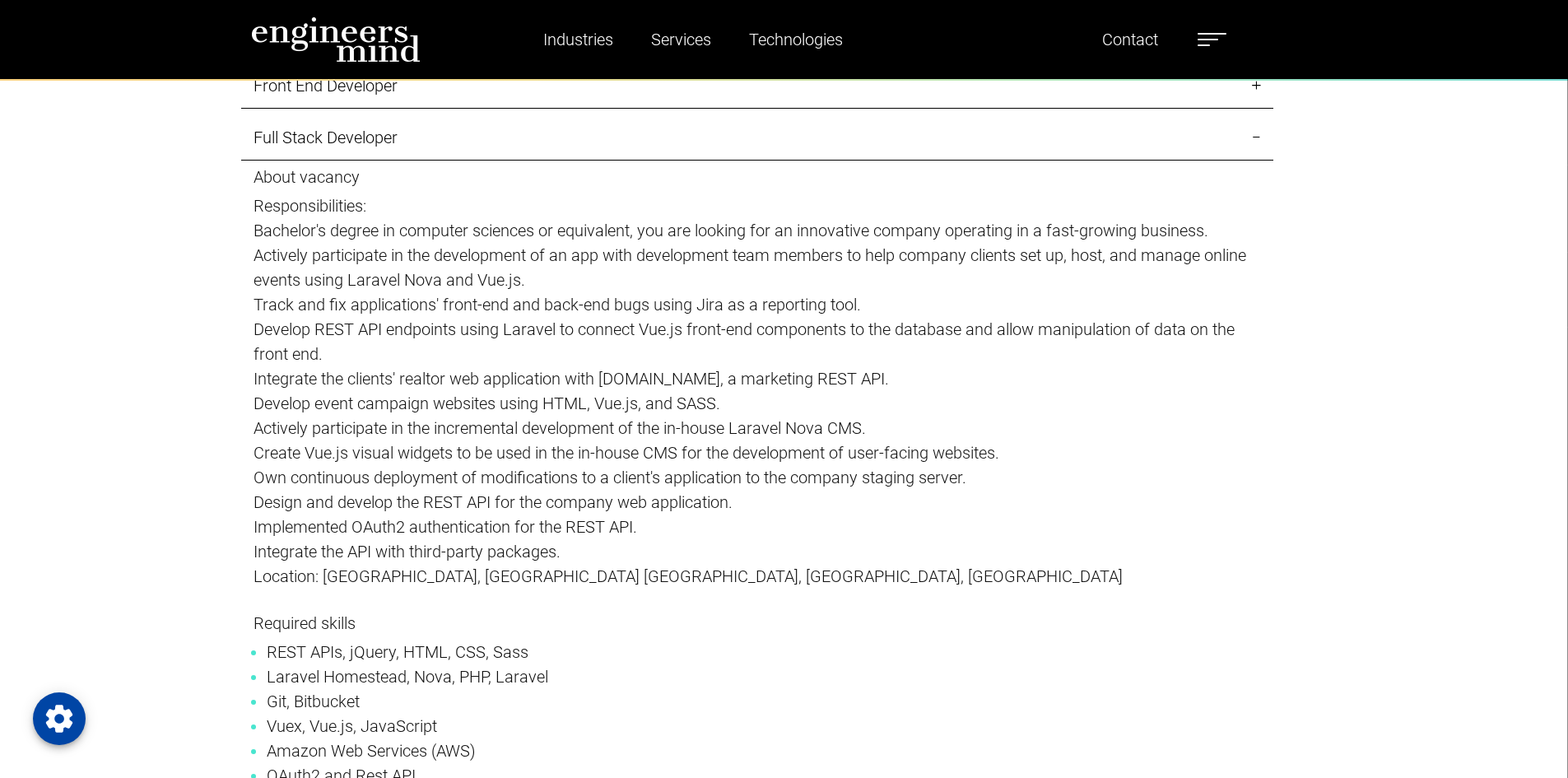
drag, startPoint x: 704, startPoint y: 573, endPoint x: 657, endPoint y: 591, distance: 50.3
click at [703, 573] on p "Location: [GEOGRAPHIC_DATA], [GEOGRAPHIC_DATA] [GEOGRAPHIC_DATA], [GEOGRAPHIC_D…" at bounding box center [757, 576] width 1007 height 25
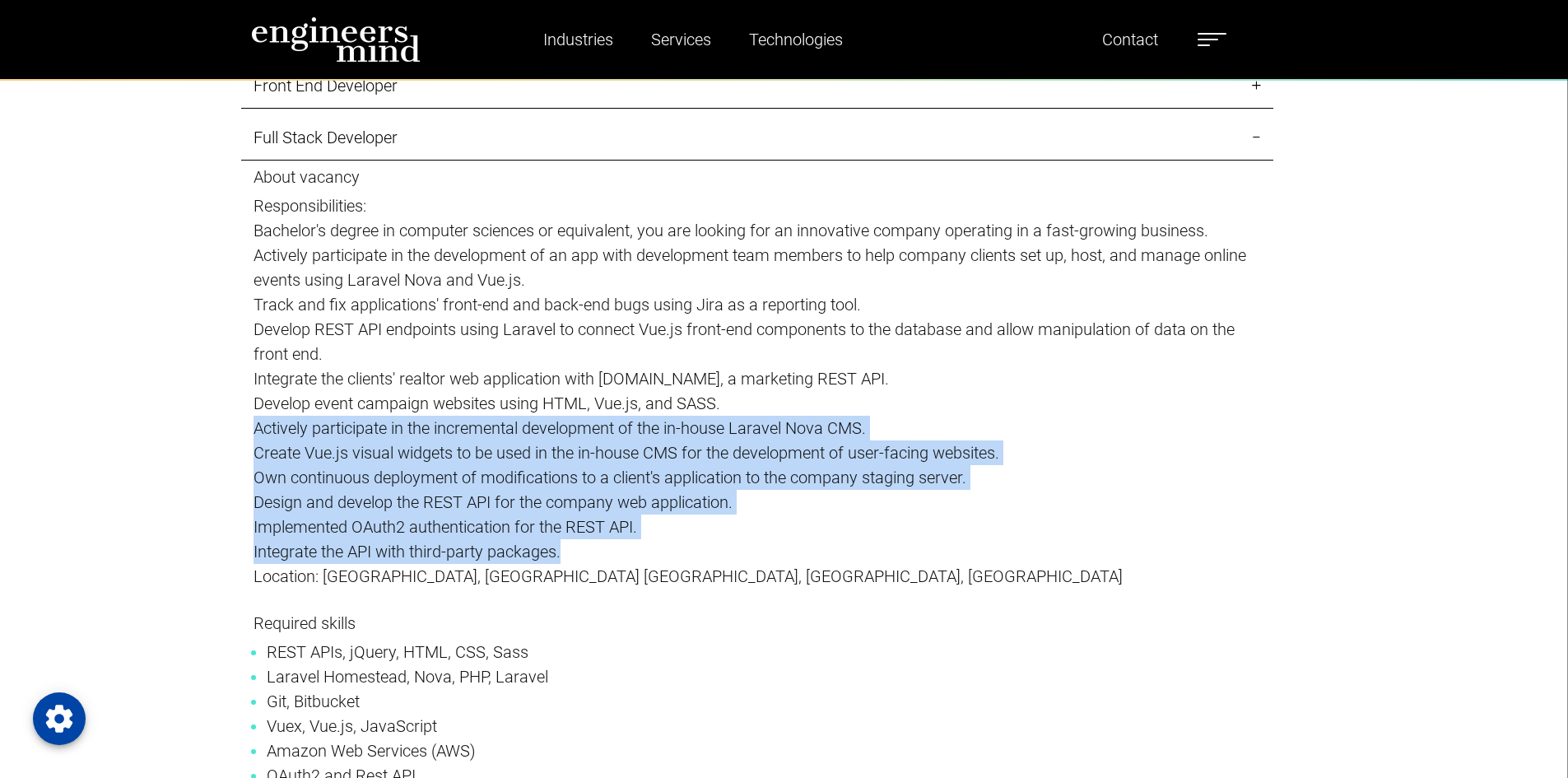
drag, startPoint x: 657, startPoint y: 591, endPoint x: 735, endPoint y: 391, distance: 214.7
click at [735, 391] on p "About vacancy Responsibilities: Bachelor's degree in computer sciences or equiv…" at bounding box center [757, 390] width 1007 height 446
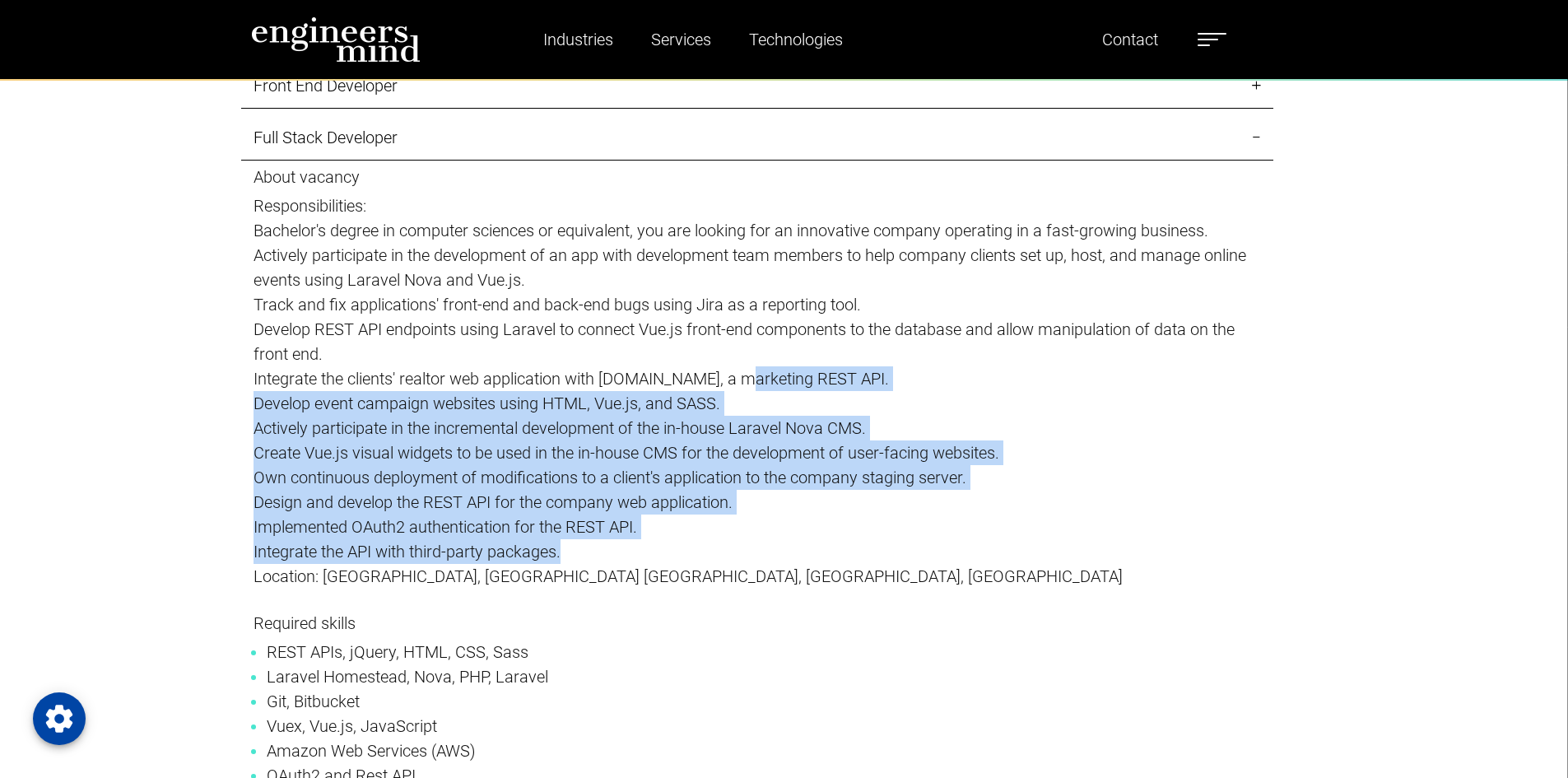
click at [776, 466] on p "Own continuous deployment of modifications to a client's application to the com…" at bounding box center [757, 478] width 1007 height 25
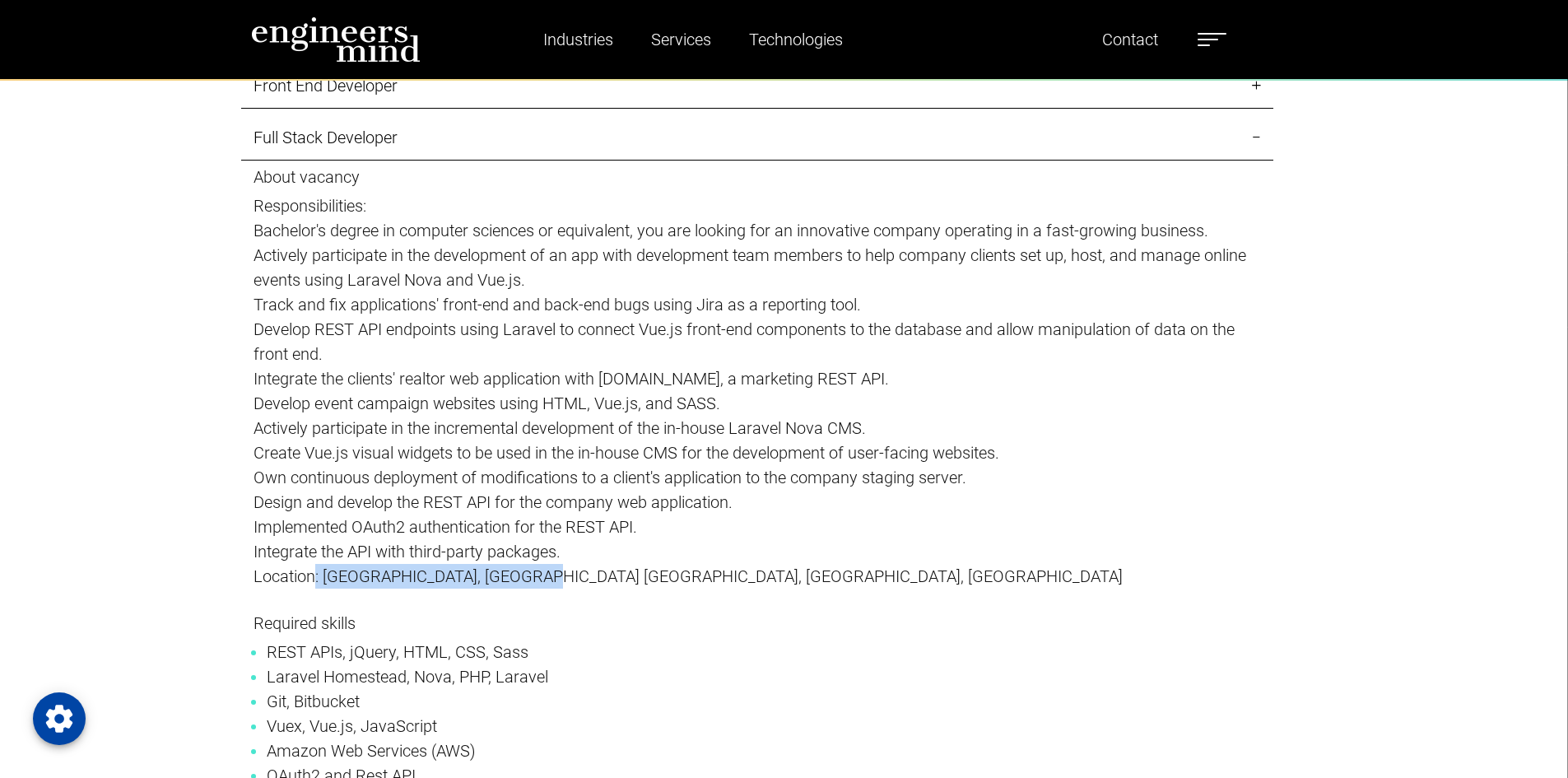
drag, startPoint x: 315, startPoint y: 576, endPoint x: 613, endPoint y: 581, distance: 298.0
click at [581, 579] on p "Location: [GEOGRAPHIC_DATA], [GEOGRAPHIC_DATA] [GEOGRAPHIC_DATA], [GEOGRAPHIC_D…" at bounding box center [757, 576] width 1007 height 25
click at [615, 582] on p "Location: [GEOGRAPHIC_DATA], [GEOGRAPHIC_DATA] [GEOGRAPHIC_DATA], [GEOGRAPHIC_D…" at bounding box center [757, 576] width 1007 height 25
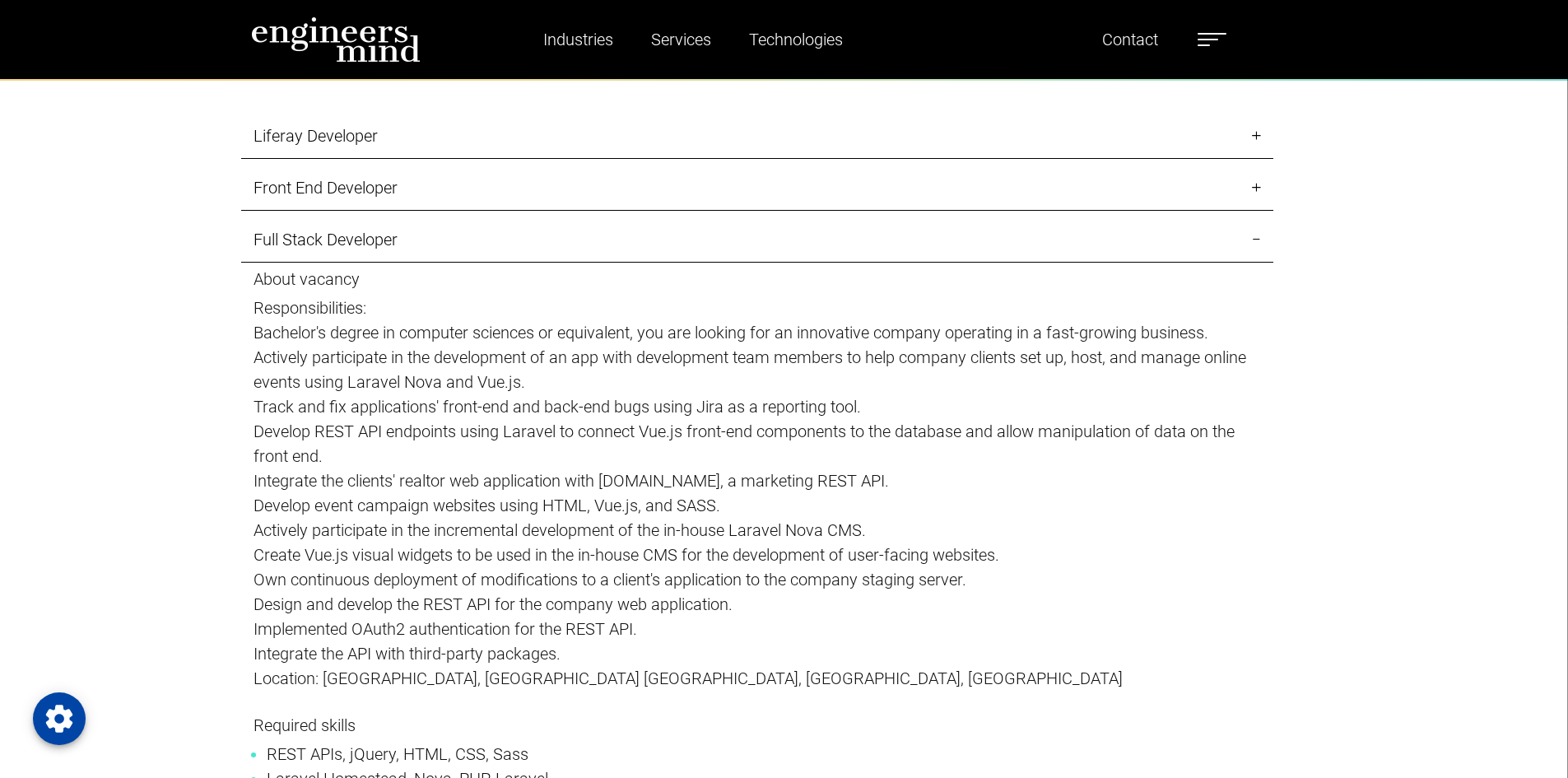
scroll to position [2052, 0]
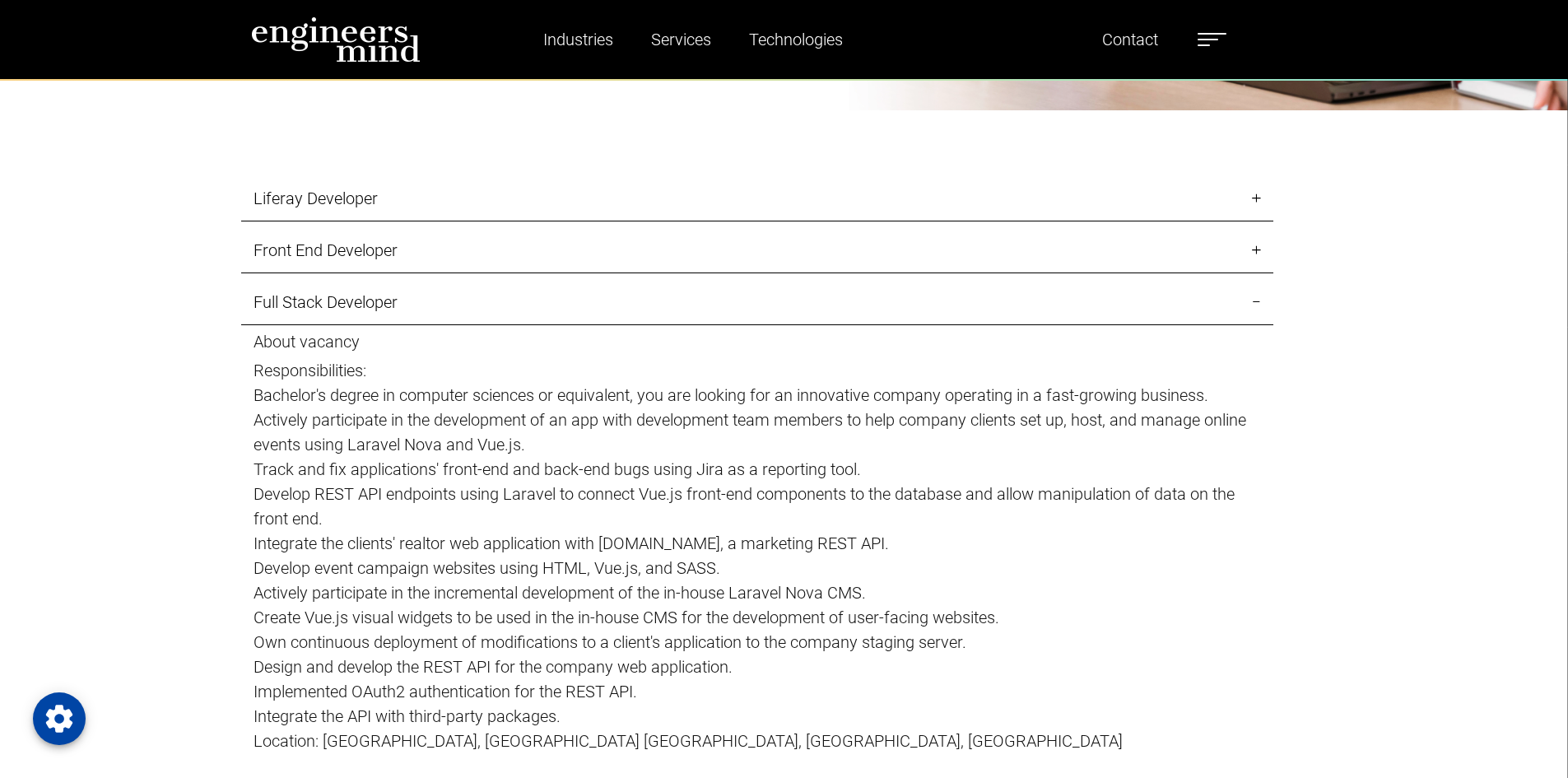
click at [404, 262] on link "Front End Developer" at bounding box center [757, 250] width 1032 height 45
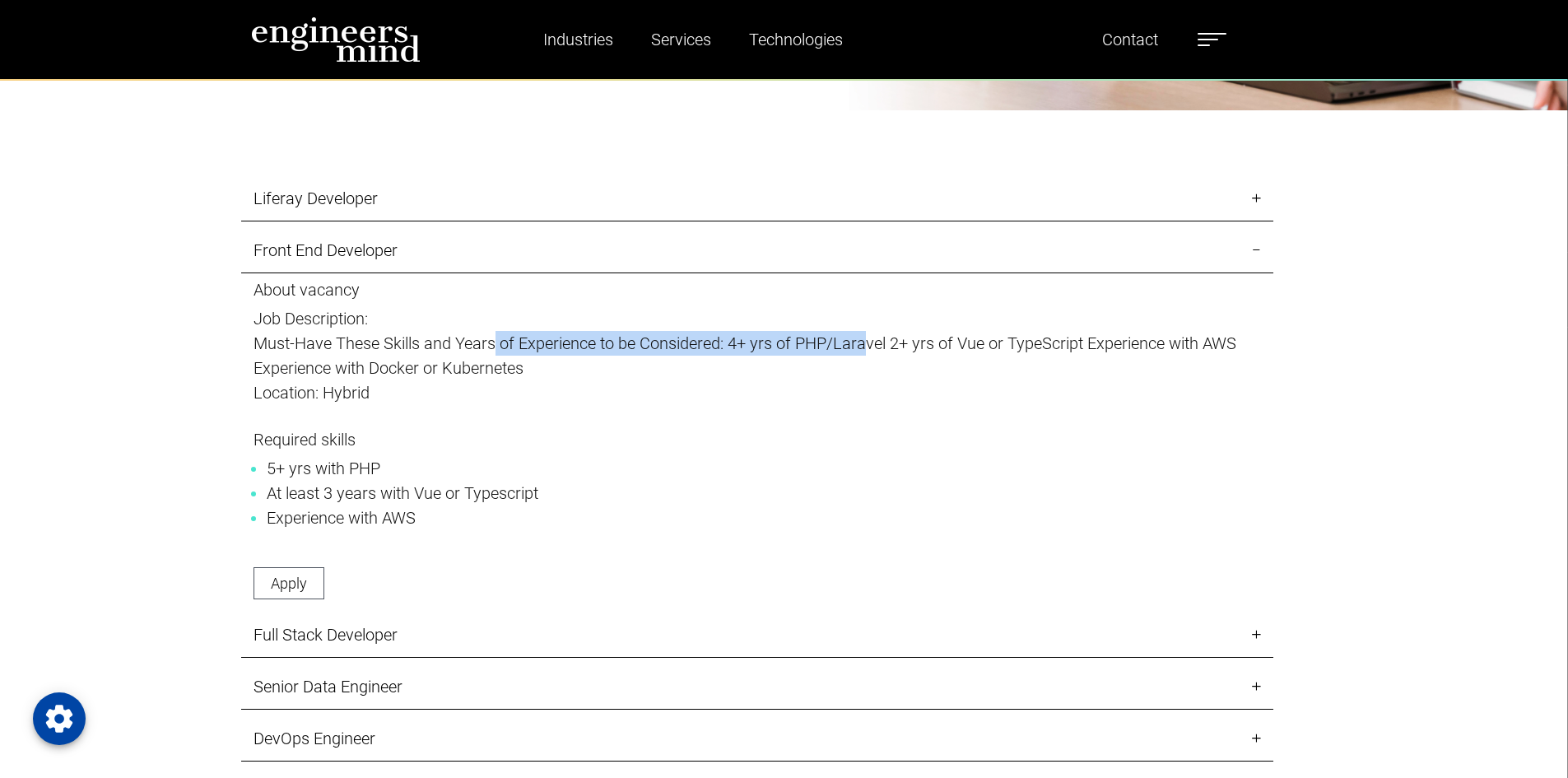
drag, startPoint x: 526, startPoint y: 358, endPoint x: 887, endPoint y: 366, distance: 361.1
click at [873, 351] on p "Must-Have These Skills and Years of Experience to be Considered: 4+ yrs of PHP/…" at bounding box center [757, 355] width 1007 height 50
click at [914, 427] on p "About vacancy Job Description: Must-Have These Skills and Years of Experience t…" at bounding box center [757, 354] width 1007 height 150
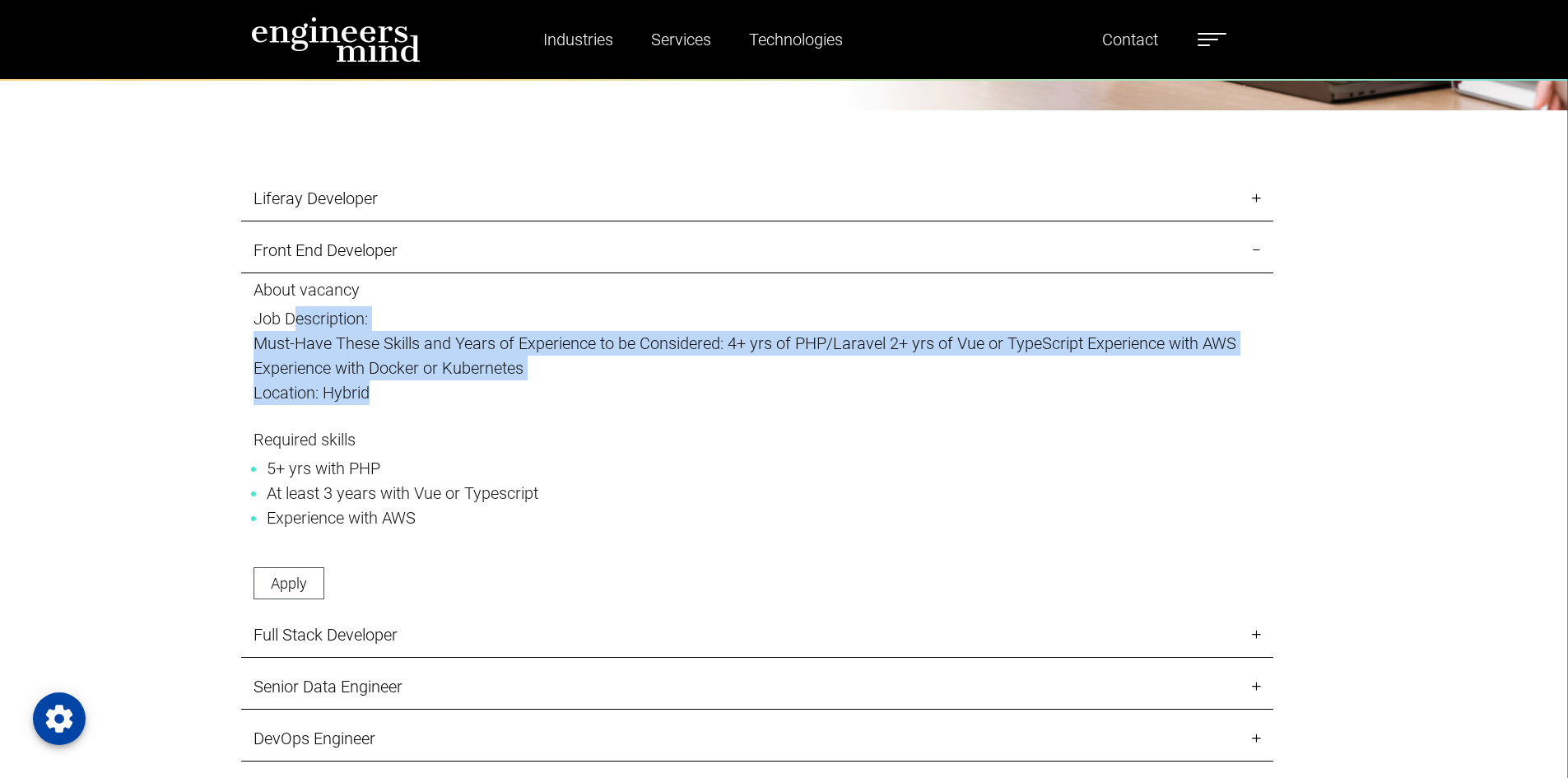
drag, startPoint x: 308, startPoint y: 320, endPoint x: 465, endPoint y: 401, distance: 176.7
click at [461, 400] on p "About vacancy Job Description: Must-Have These Skills and Years of Experience t…" at bounding box center [757, 354] width 1007 height 150
click at [468, 403] on p "Location: Hybrid" at bounding box center [757, 393] width 1007 height 25
drag, startPoint x: 741, startPoint y: 321, endPoint x: 820, endPoint y: 388, distance: 103.6
click at [817, 386] on p "About vacancy Job Description: Must-Have These Skills and Years of Experience t…" at bounding box center [757, 354] width 1007 height 150
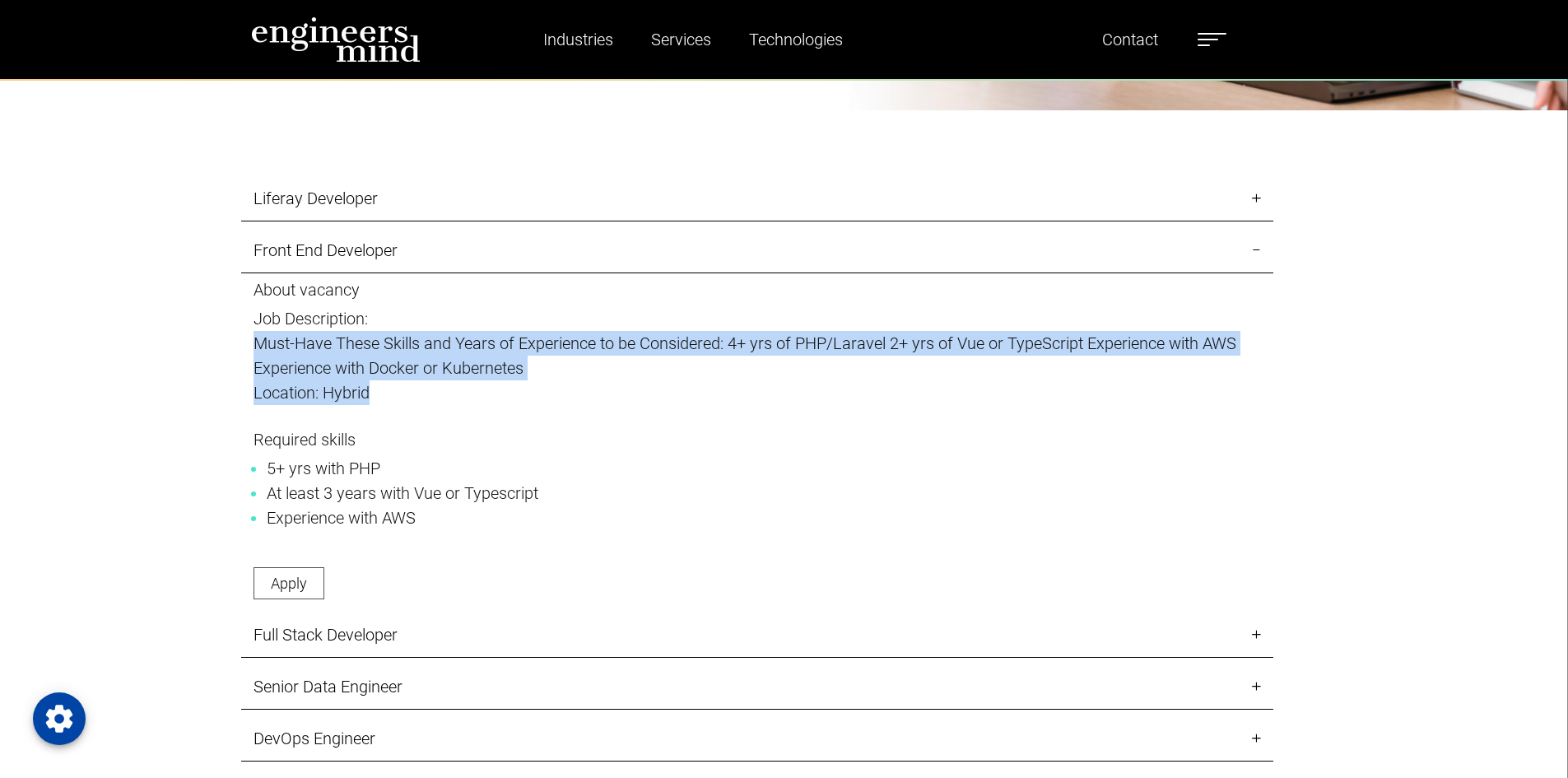
click at [823, 389] on p "Location: Hybrid" at bounding box center [757, 393] width 1007 height 25
drag, startPoint x: 290, startPoint y: 590, endPoint x: 524, endPoint y: 406, distance: 297.7
click at [536, 496] on div "About vacancy Job Description: Must-Have These Skills and Years of Experience t…" at bounding box center [757, 446] width 1032 height 332
click at [461, 252] on link "Front End Developer" at bounding box center [757, 250] width 1032 height 45
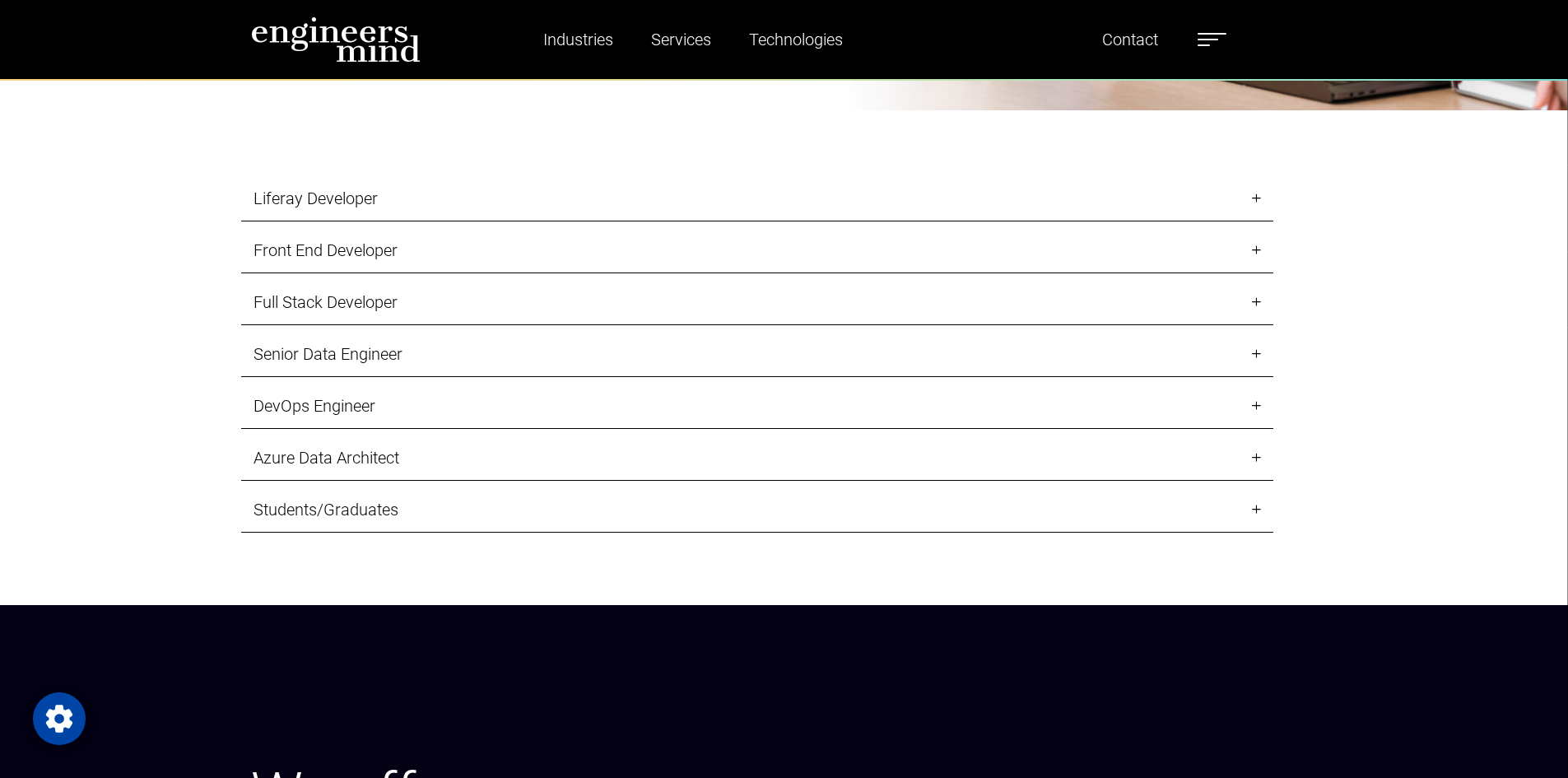
click at [360, 361] on link "Senior Data Engineer" at bounding box center [757, 353] width 1032 height 45
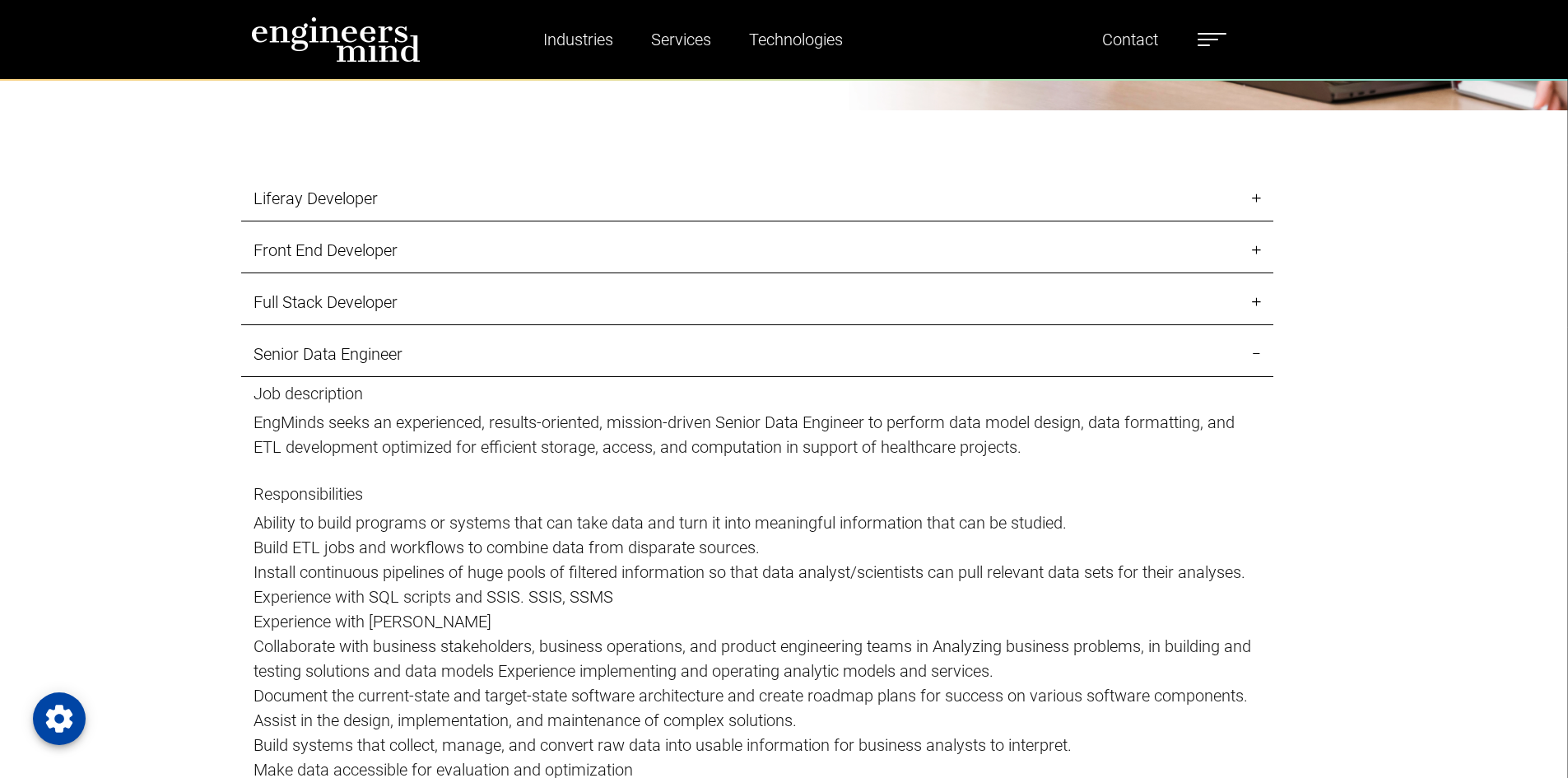
click at [398, 360] on link "Senior Data Engineer" at bounding box center [757, 353] width 1032 height 45
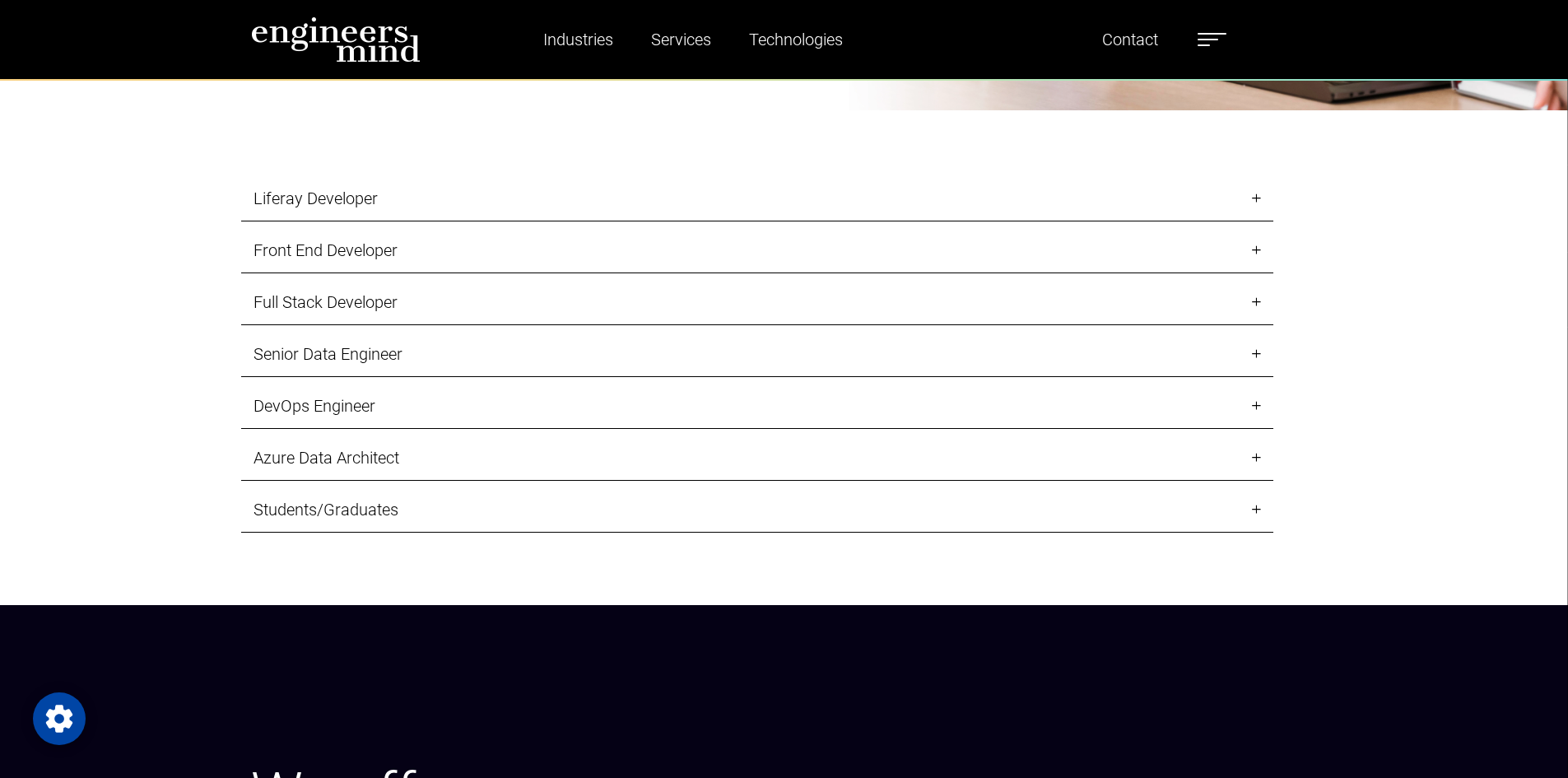
click at [378, 414] on link "DevOps Engineer" at bounding box center [757, 406] width 1032 height 45
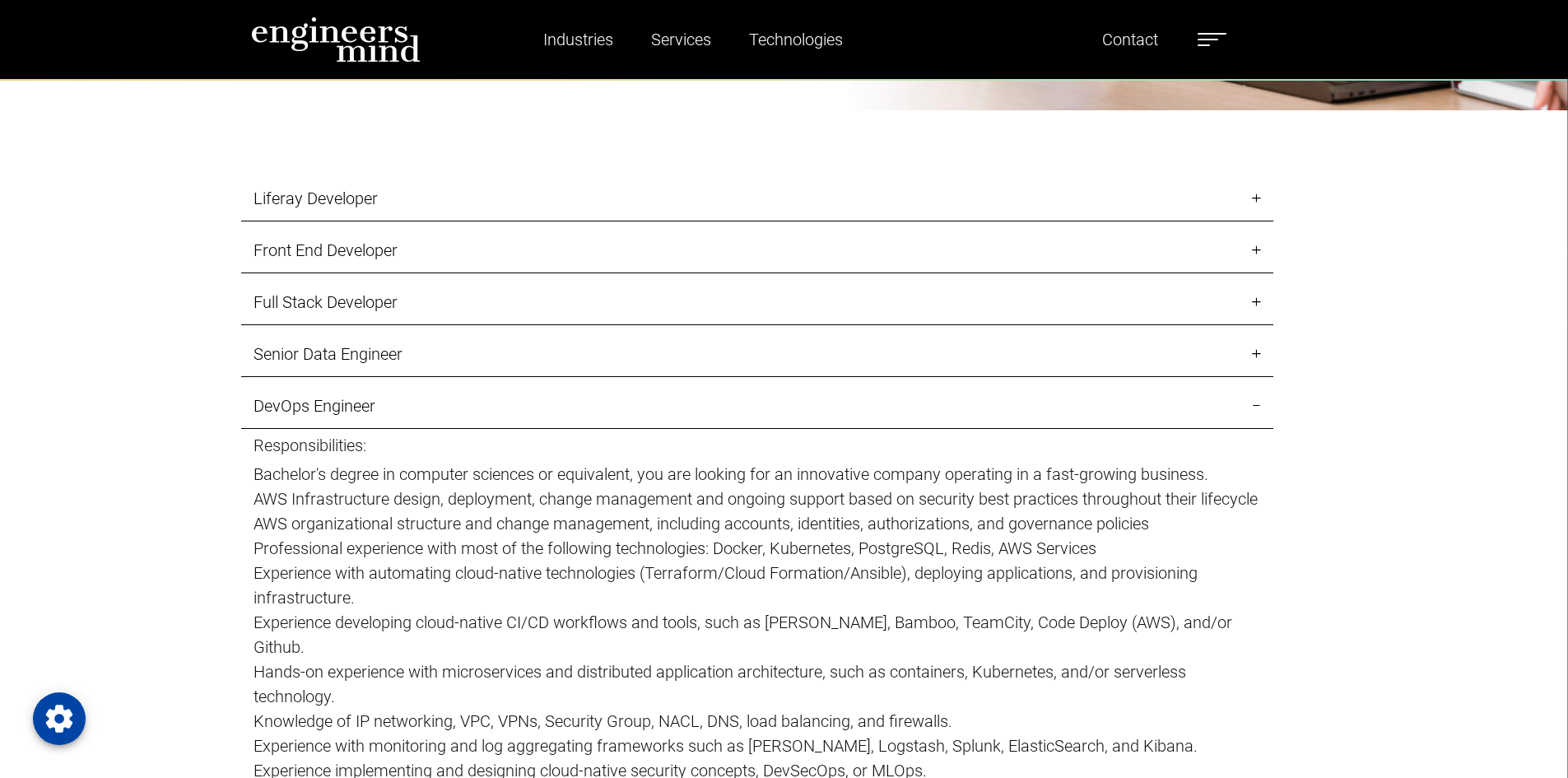
click at [378, 414] on link "DevOps Engineer" at bounding box center [757, 406] width 1032 height 45
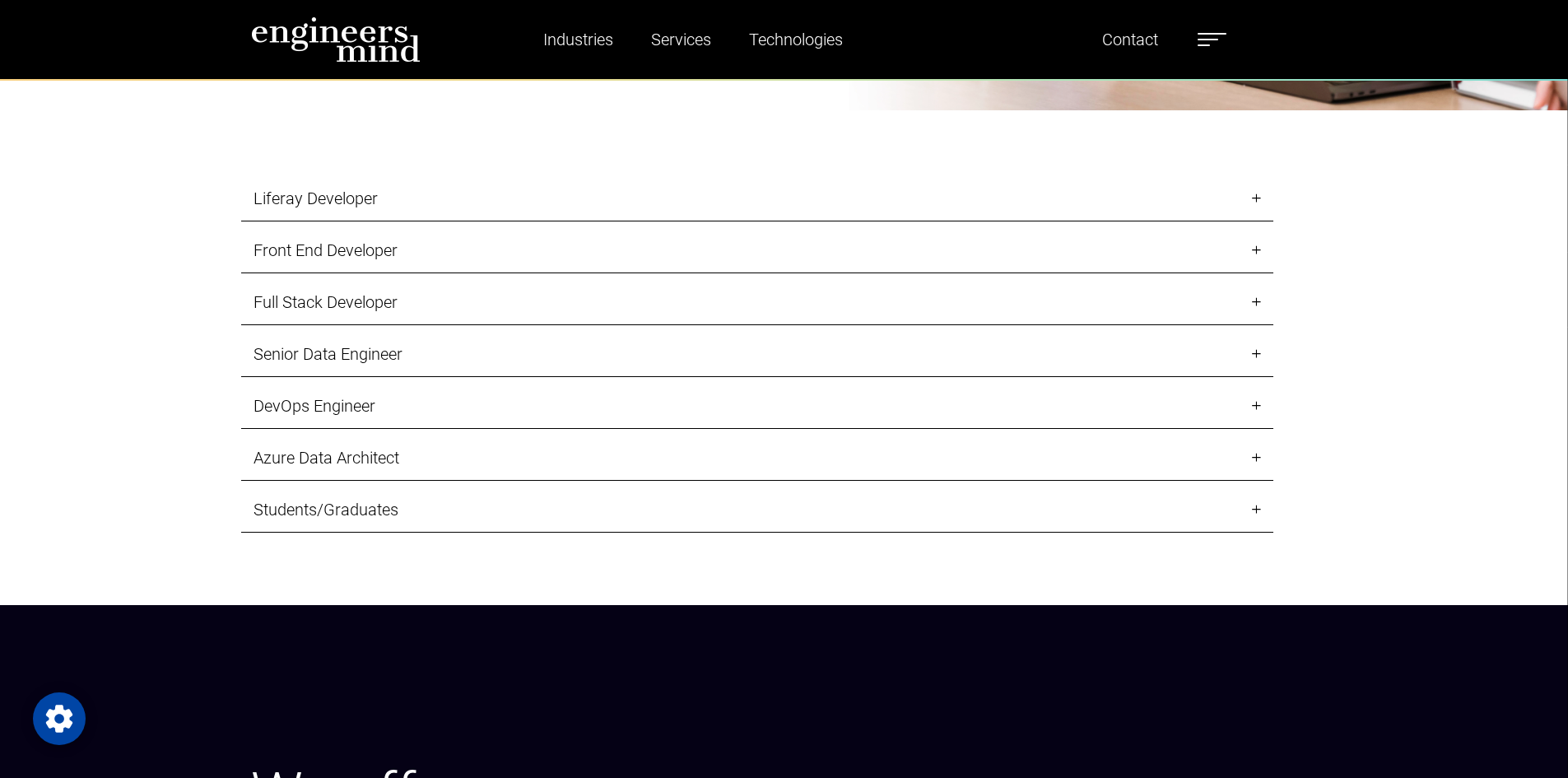
click at [391, 455] on link "Azure Data Architect" at bounding box center [757, 457] width 1032 height 45
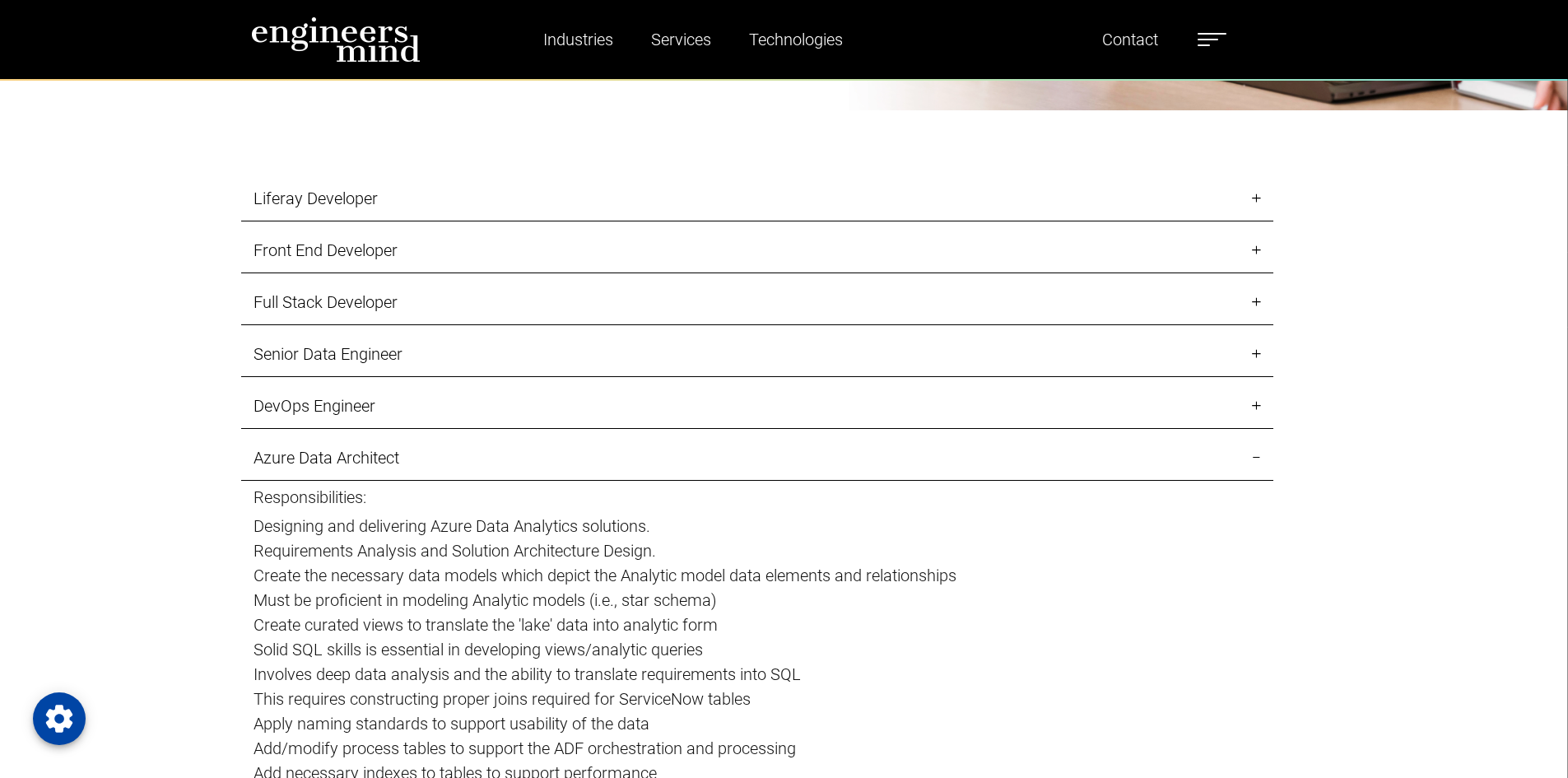
click at [391, 455] on link "Azure Data Architect" at bounding box center [757, 457] width 1032 height 45
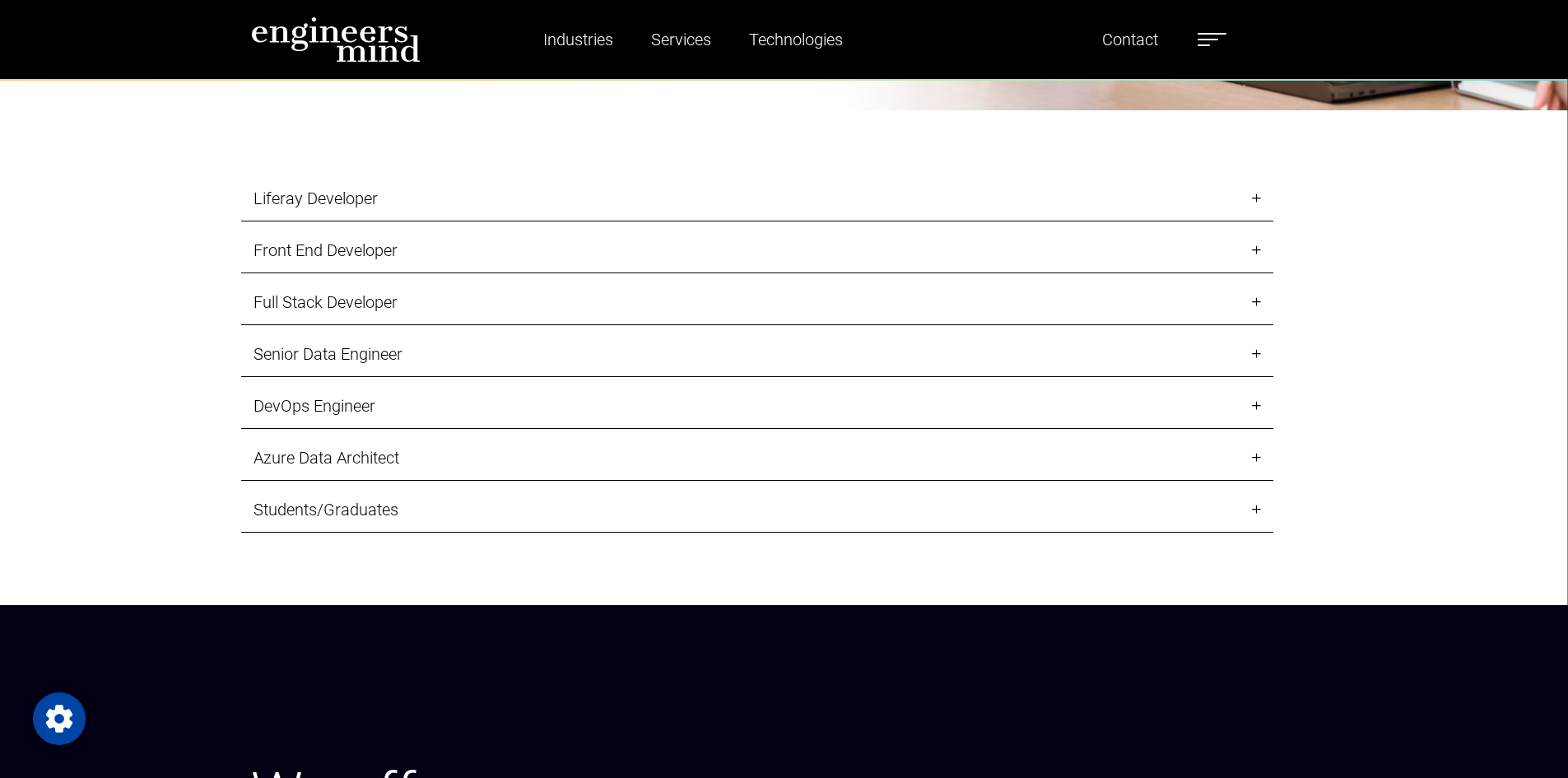
click at [365, 510] on link "Students/Graduates" at bounding box center [757, 510] width 1032 height 45
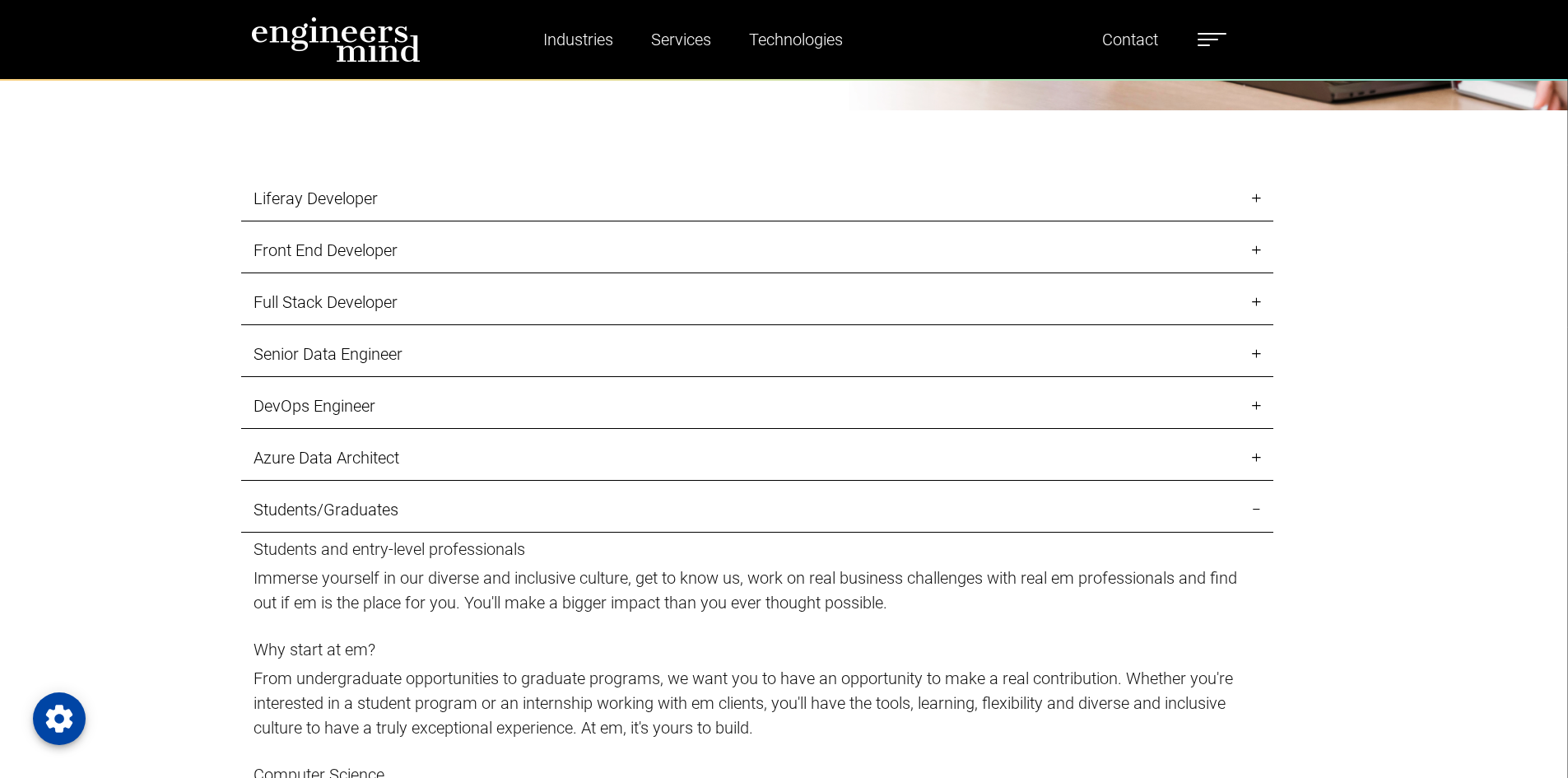
click at [376, 510] on link "Students/Graduates" at bounding box center [757, 510] width 1032 height 45
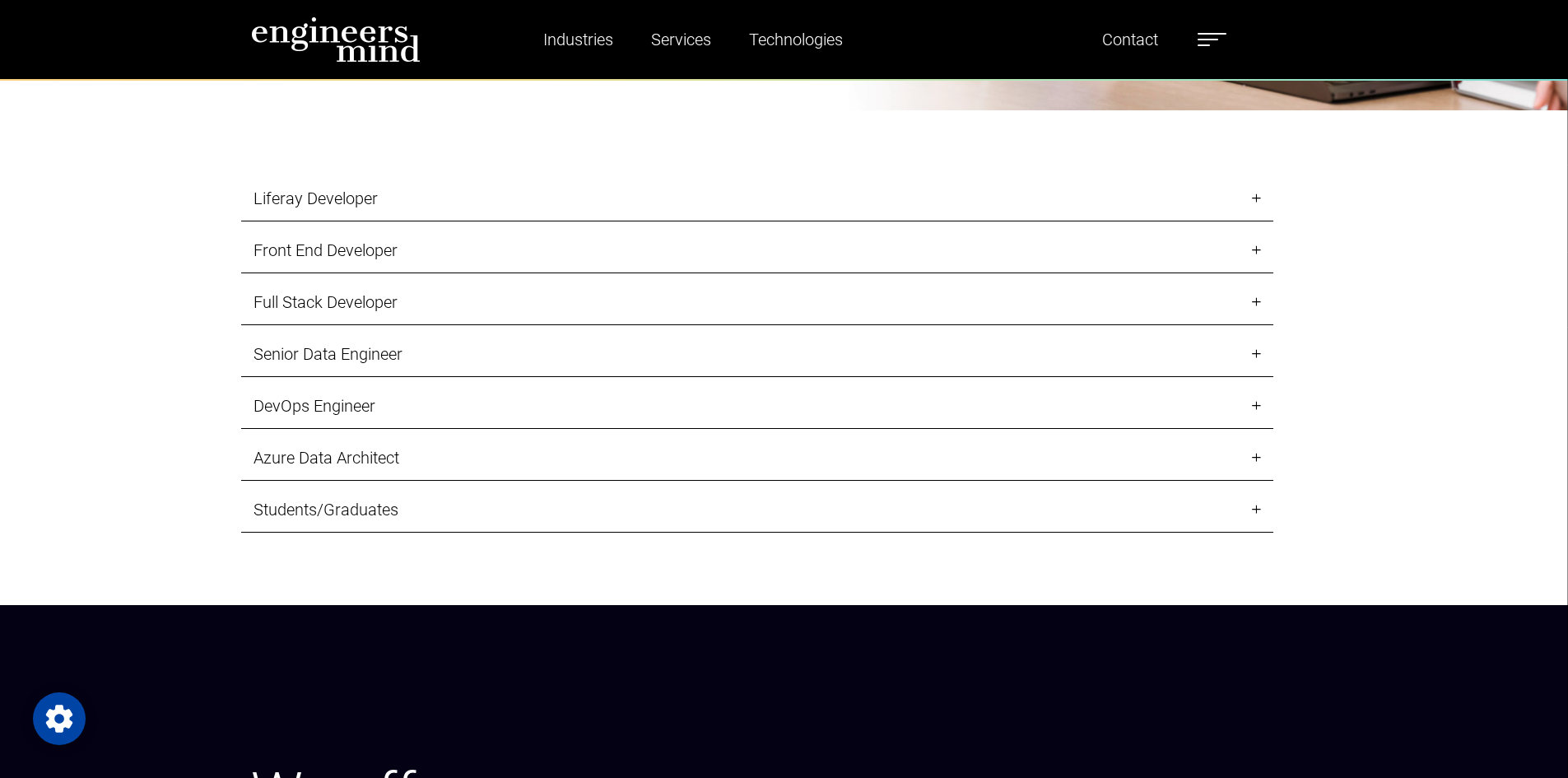
click at [338, 303] on link "Full Stack Developer" at bounding box center [757, 302] width 1032 height 45
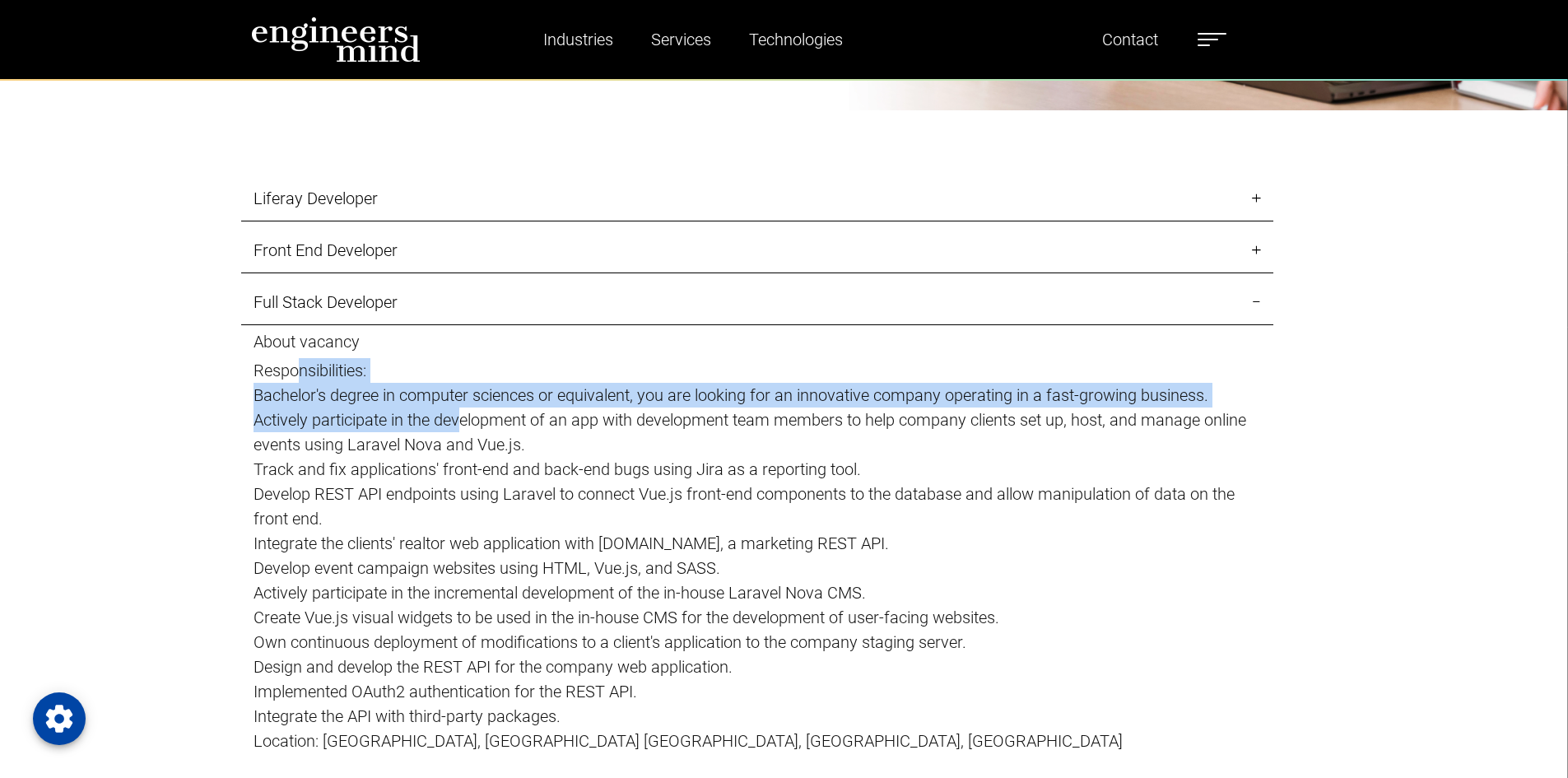
drag, startPoint x: 380, startPoint y: 402, endPoint x: 470, endPoint y: 432, distance: 94.9
click at [467, 429] on p "About vacancy Responsibilities: Bachelor's degree in computer sciences or equiv…" at bounding box center [757, 554] width 1007 height 446
click at [470, 432] on p "Actively participate in the development of an app with development team members…" at bounding box center [757, 433] width 1007 height 50
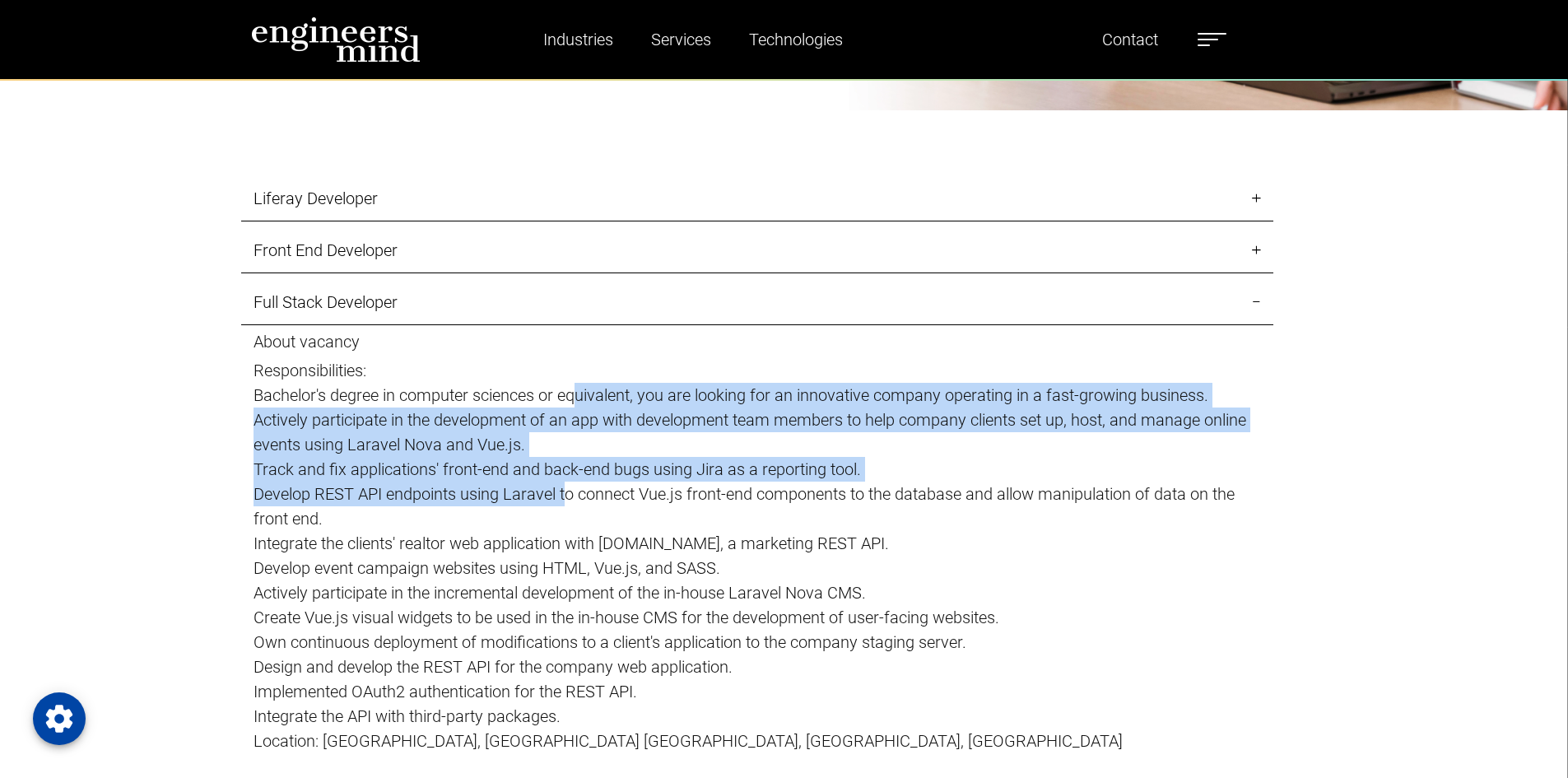
drag, startPoint x: 580, startPoint y: 426, endPoint x: 576, endPoint y: 387, distance: 39.2
click at [576, 387] on p "About vacancy Responsibilities: Bachelor's degree in computer sciences or equiv…" at bounding box center [757, 554] width 1007 height 446
click at [643, 475] on p "Track and fix applications' front-end and back-end bugs using Jira as a reporti…" at bounding box center [757, 469] width 1007 height 25
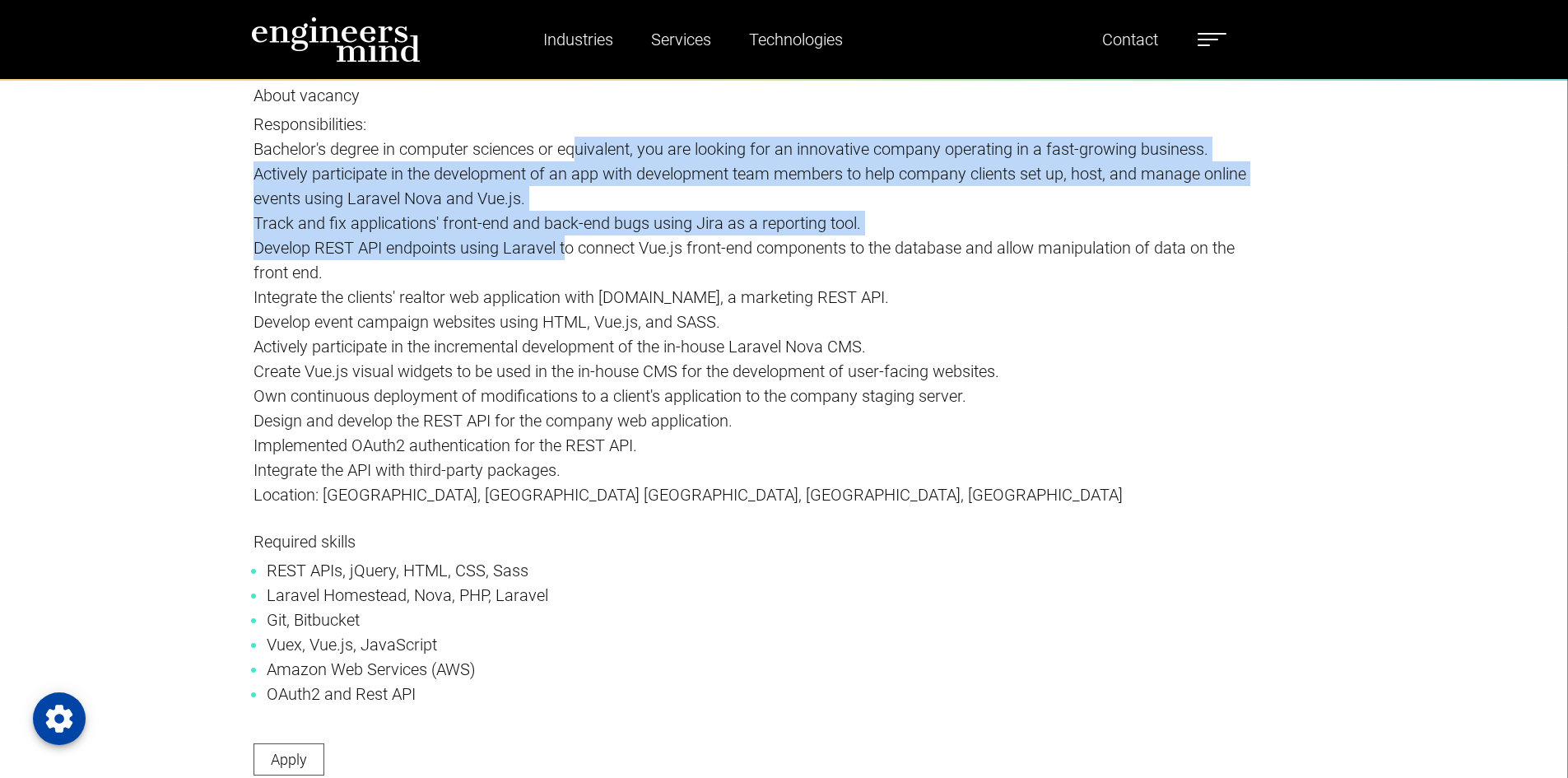
scroll to position [2299, 0]
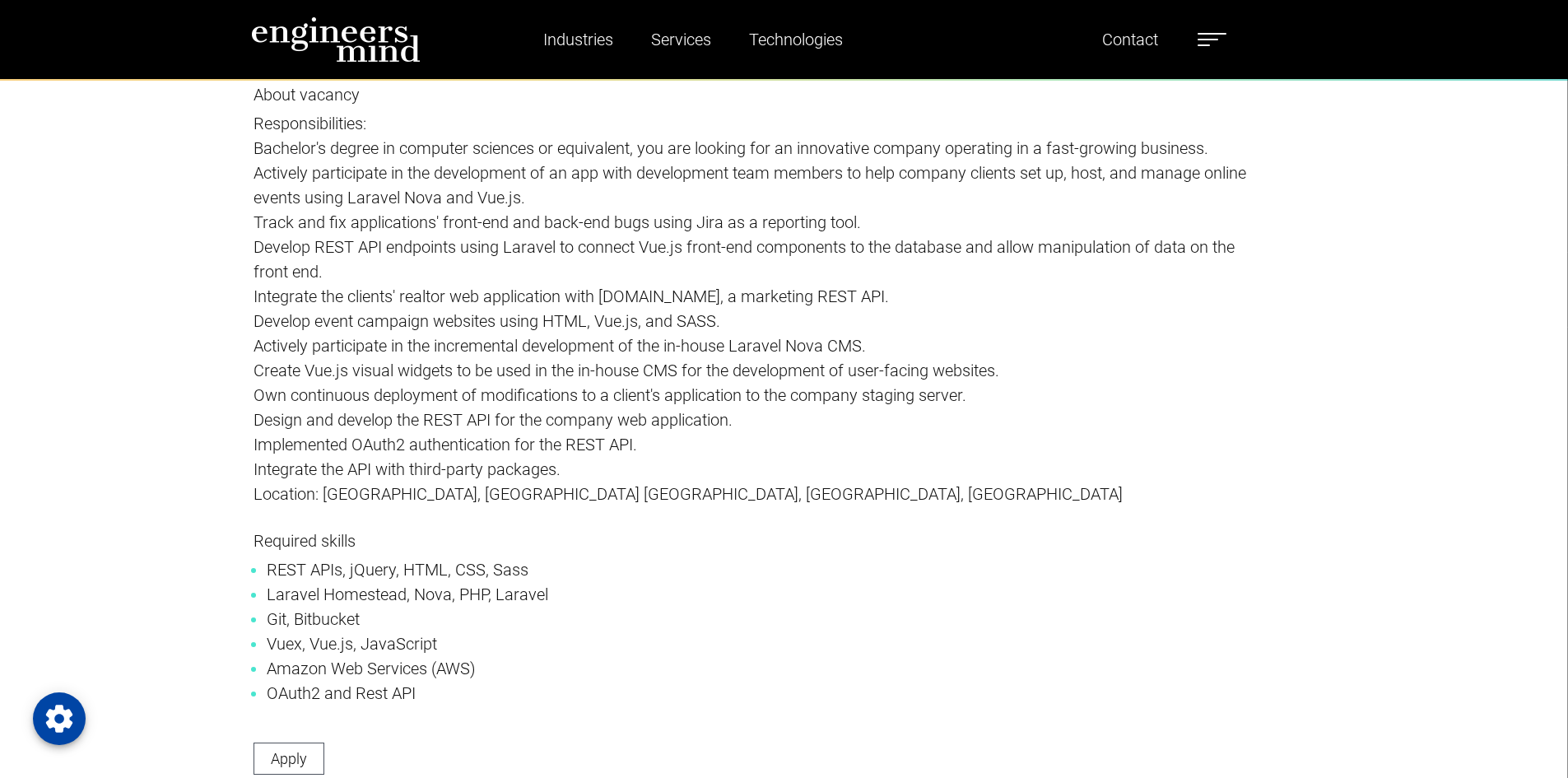
click at [454, 420] on p "Design and develop the REST API for the company web application." at bounding box center [757, 420] width 1007 height 25
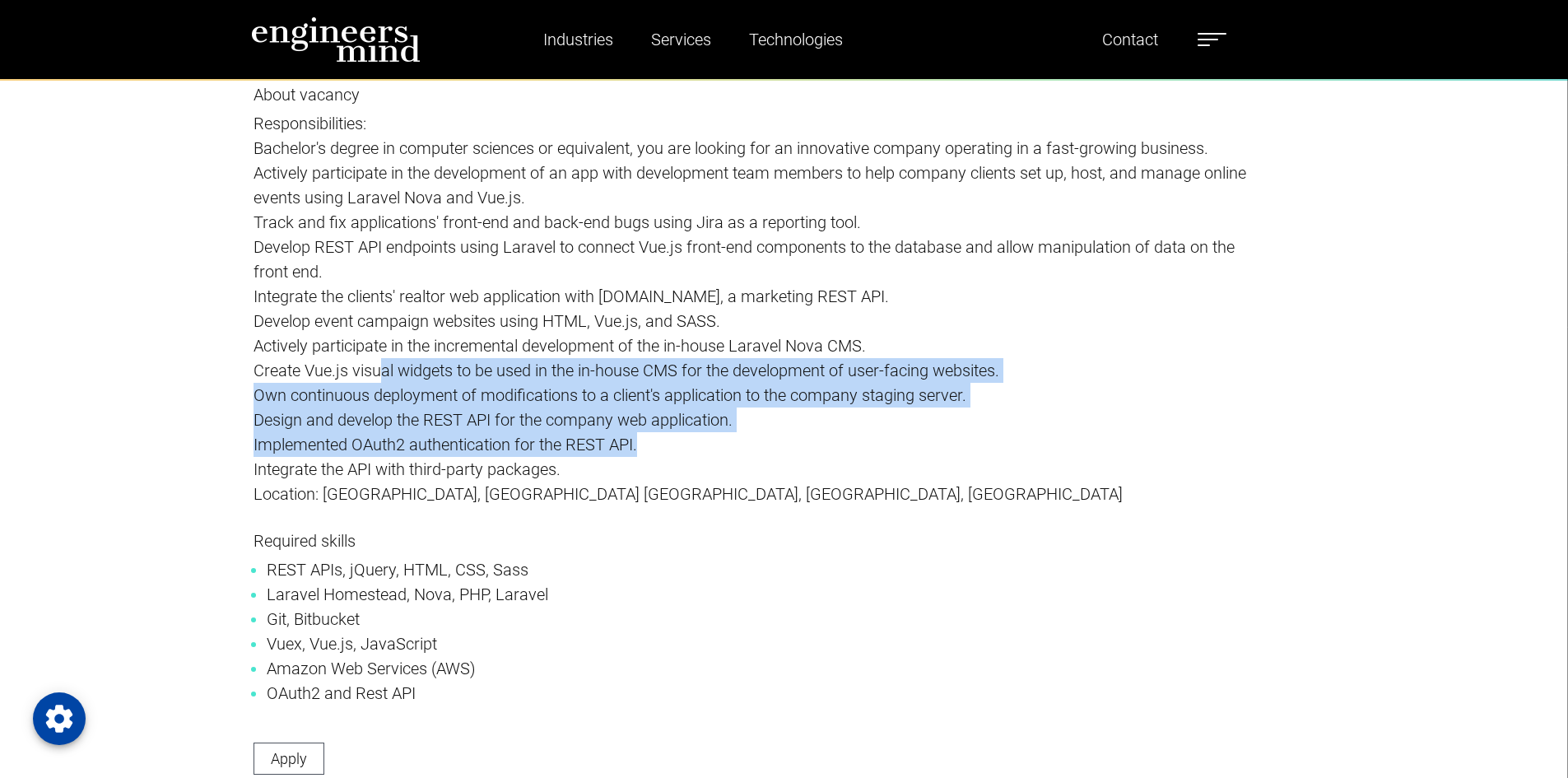
drag, startPoint x: 565, startPoint y: 397, endPoint x: 749, endPoint y: 464, distance: 195.8
click at [749, 462] on p "About vacancy Responsibilities: Bachelor's degree in computer sciences or equiv…" at bounding box center [757, 307] width 1007 height 446
click at [749, 468] on p "Integrate the API with third-party packages." at bounding box center [757, 469] width 1007 height 25
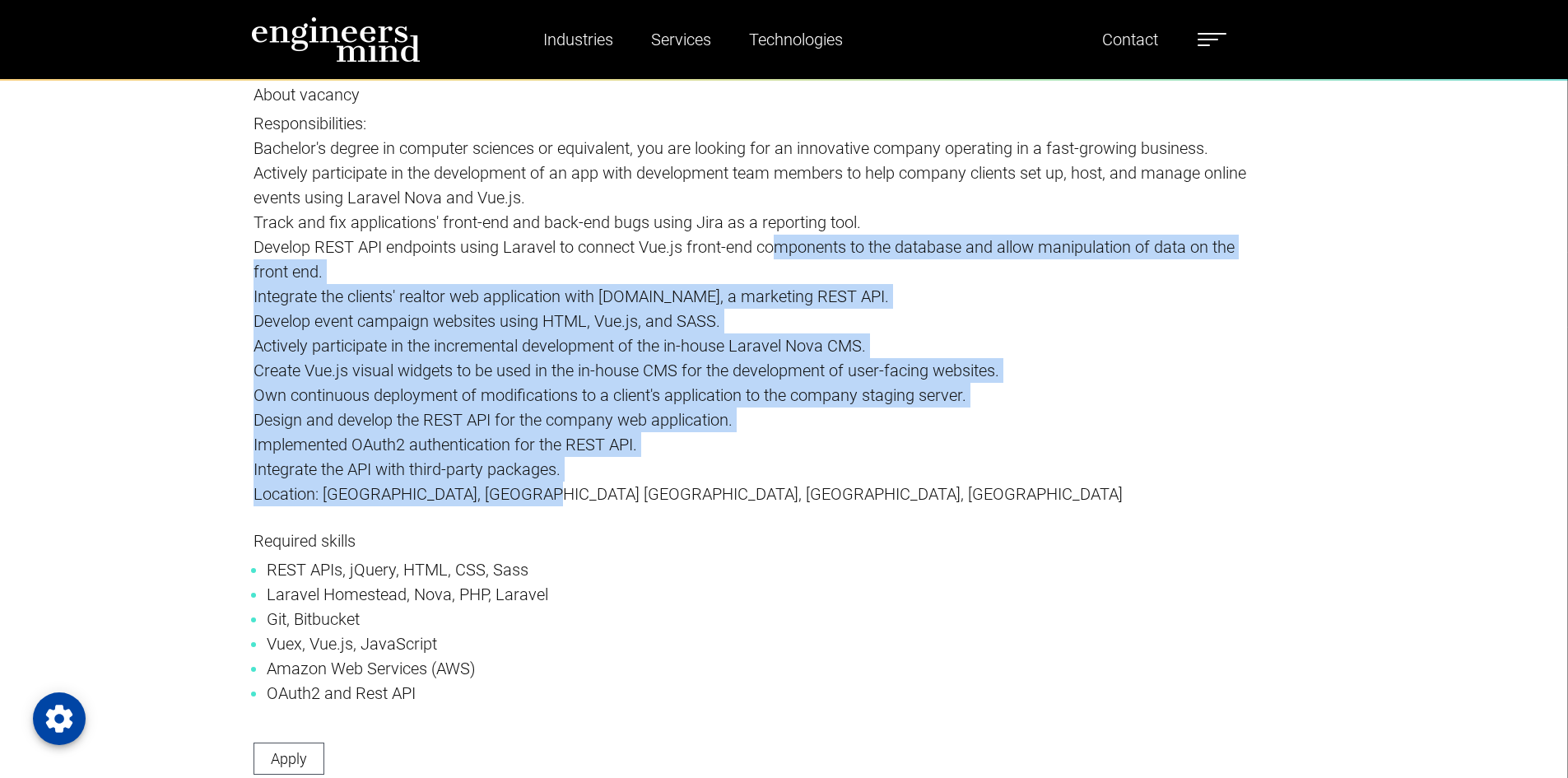
drag, startPoint x: 729, startPoint y: 496, endPoint x: 775, endPoint y: 234, distance: 266.0
click at [775, 234] on p "About vacancy Responsibilities: Bachelor's degree in computer sciences or equiv…" at bounding box center [757, 307] width 1007 height 446
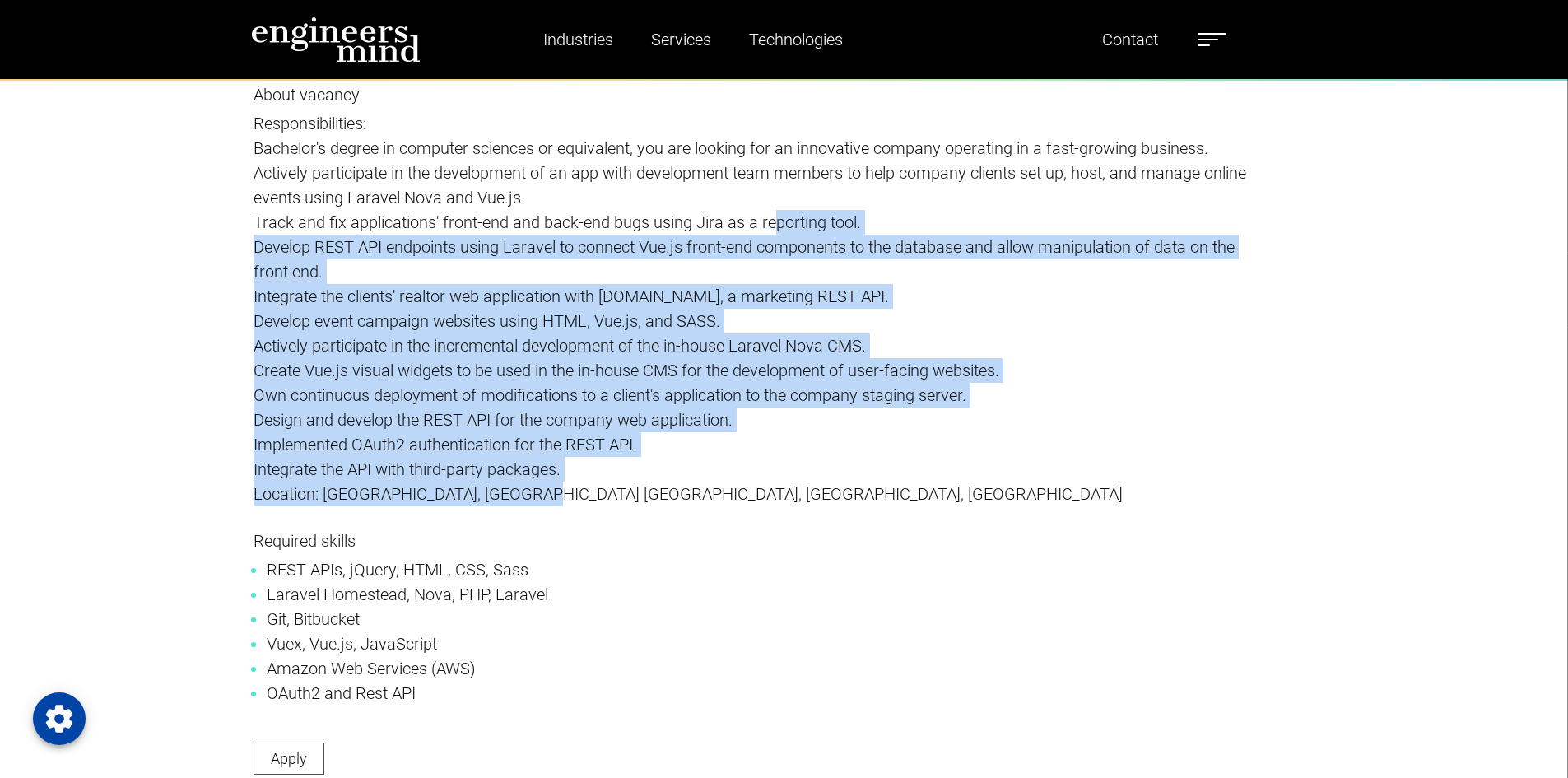
click at [681, 455] on p "Implemented OAuth2 authentication for the REST API." at bounding box center [757, 444] width 1007 height 25
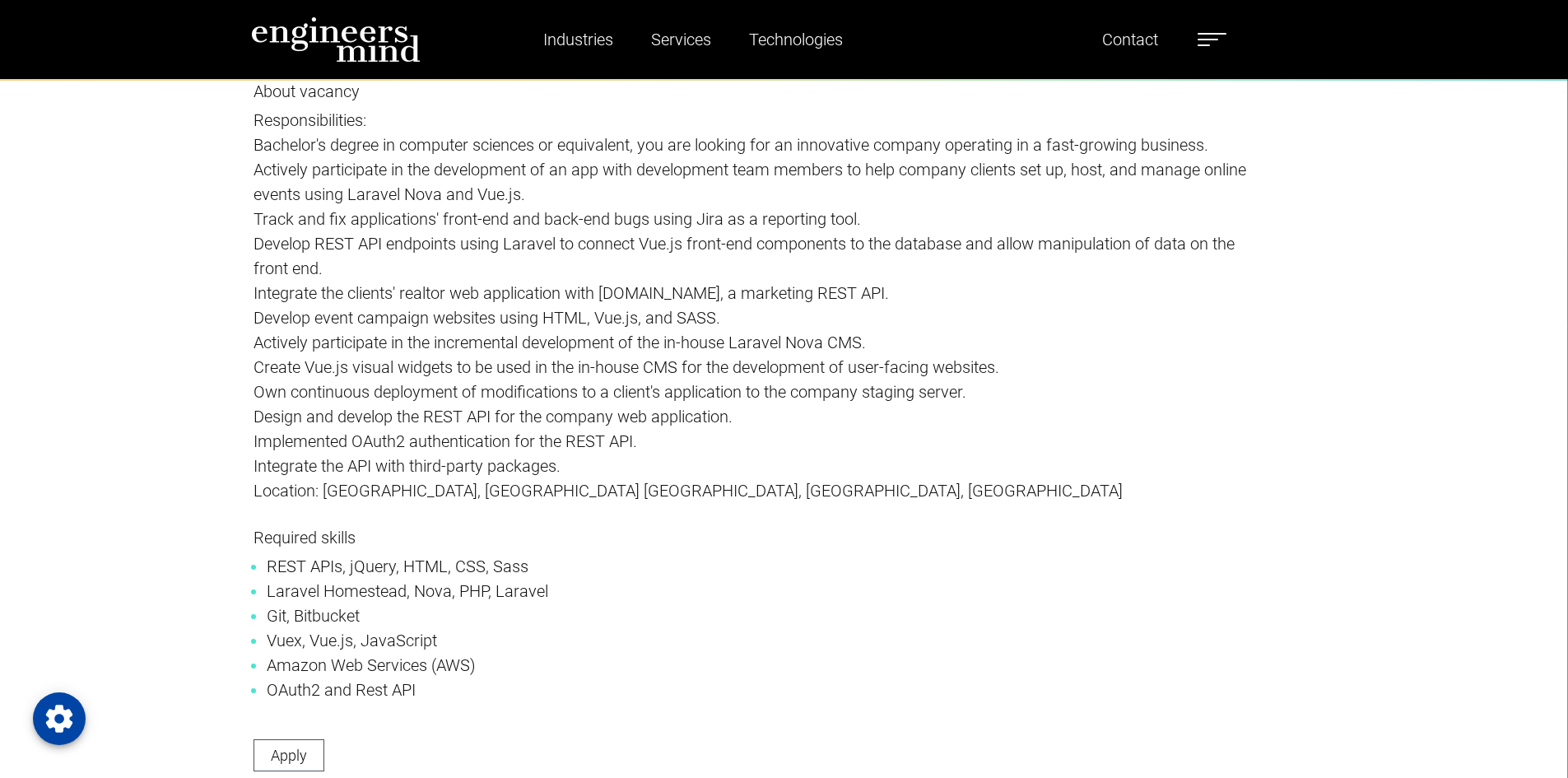
scroll to position [2382, 0]
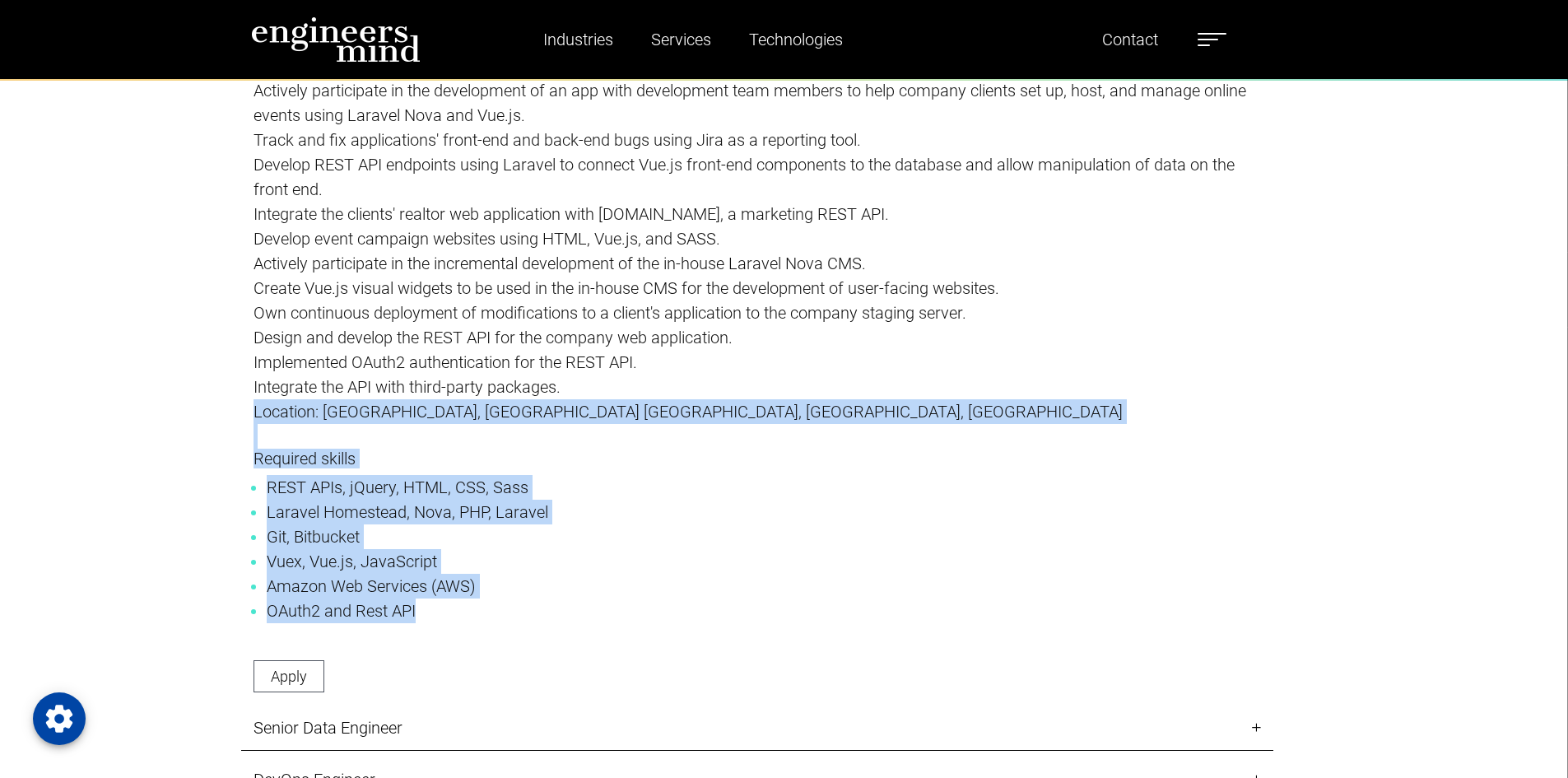
drag, startPoint x: 482, startPoint y: 603, endPoint x: 529, endPoint y: 437, distance: 172.5
click at [529, 437] on div "About vacancy Responsibilities: Bachelor's degree in computer sciences or equiv…" at bounding box center [757, 353] width 1032 height 703
click at [296, 687] on link "Apply" at bounding box center [289, 676] width 71 height 32
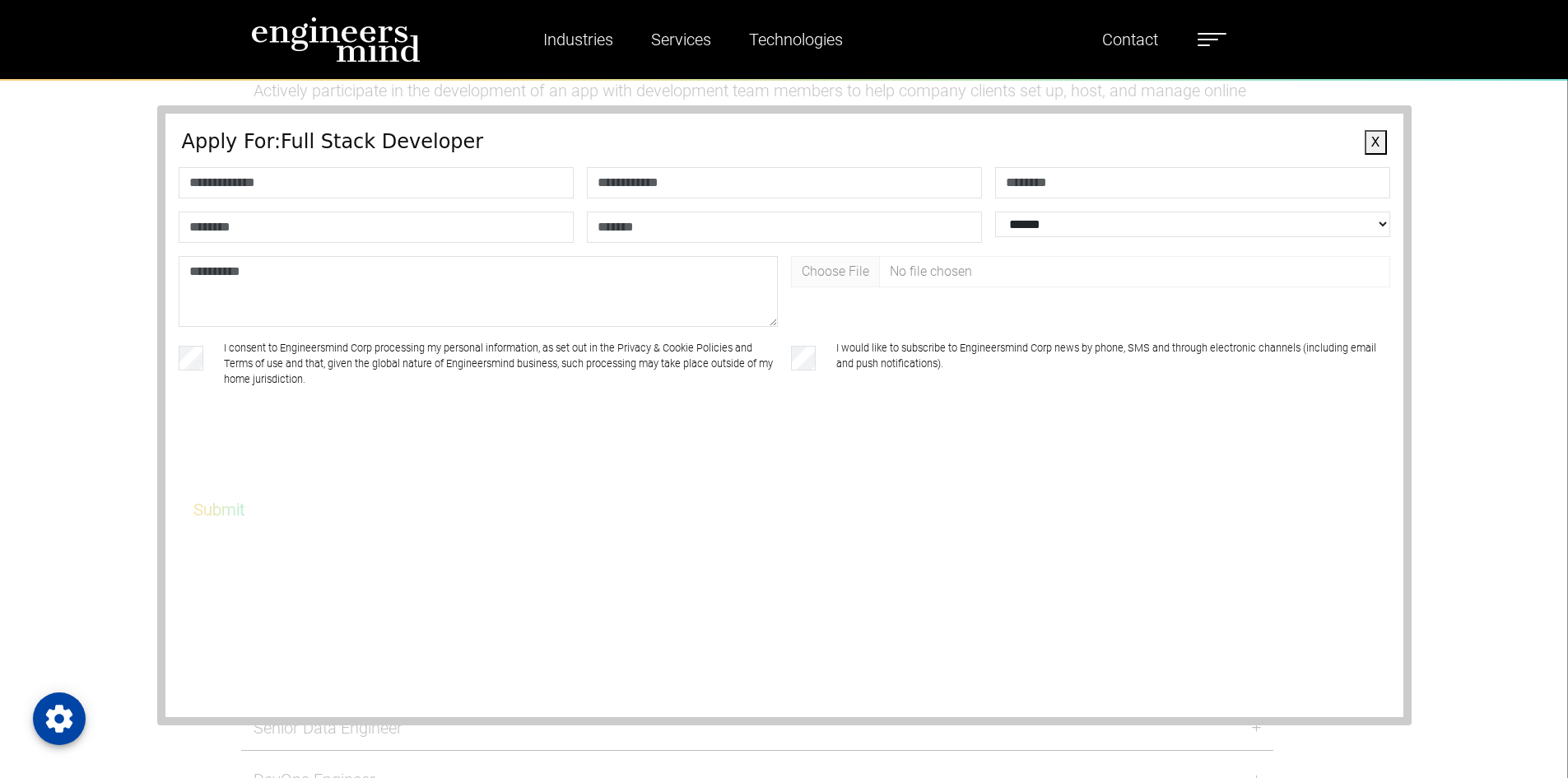
drag, startPoint x: 413, startPoint y: 154, endPoint x: 420, endPoint y: 169, distance: 16.6
click at [416, 163] on form "**********" at bounding box center [784, 328] width 1206 height 397
click at [422, 170] on input "text" at bounding box center [376, 182] width 395 height 31
click at [623, 185] on input "text" at bounding box center [784, 182] width 395 height 31
